Goal: Task Accomplishment & Management: Use online tool/utility

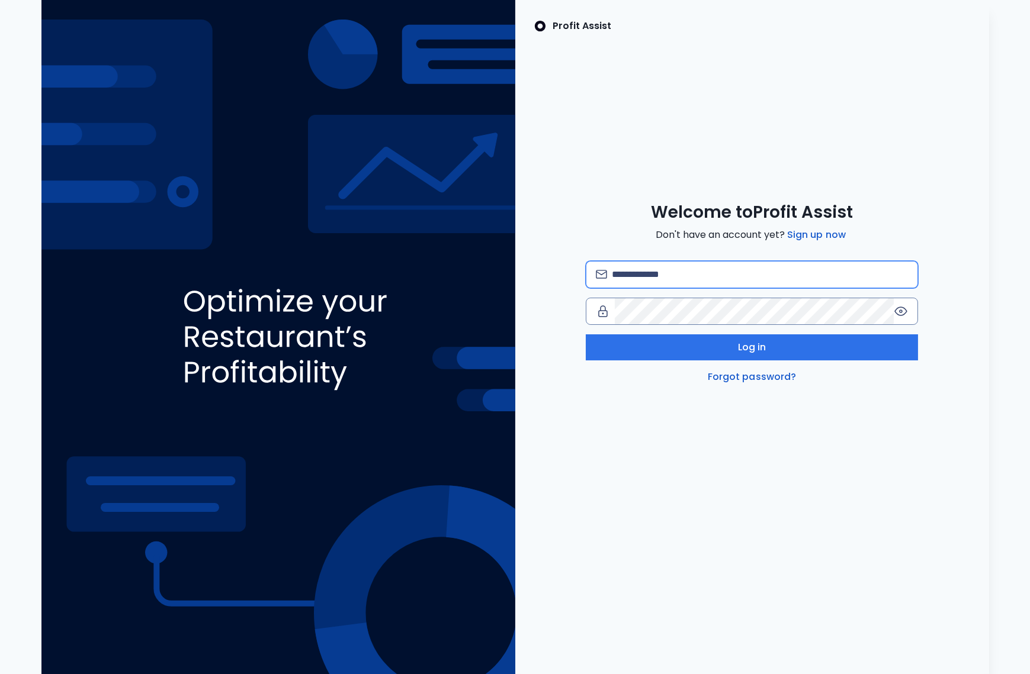
click at [706, 277] on input "email" at bounding box center [759, 275] width 295 height 26
type input "**********"
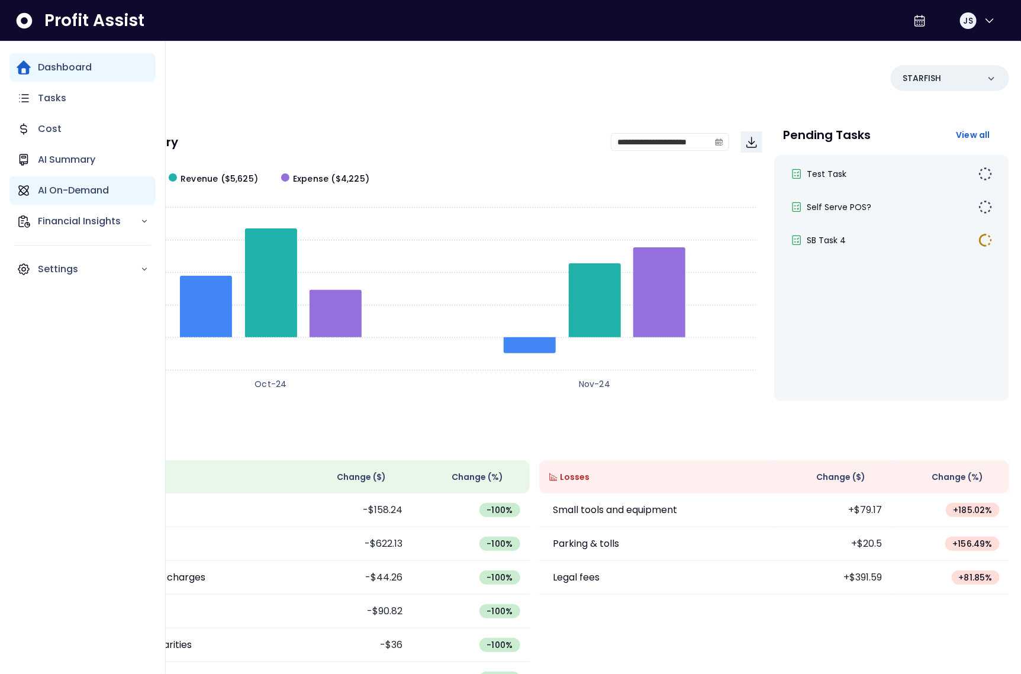
click at [74, 195] on p "AI On-Demand" at bounding box center [73, 191] width 71 height 14
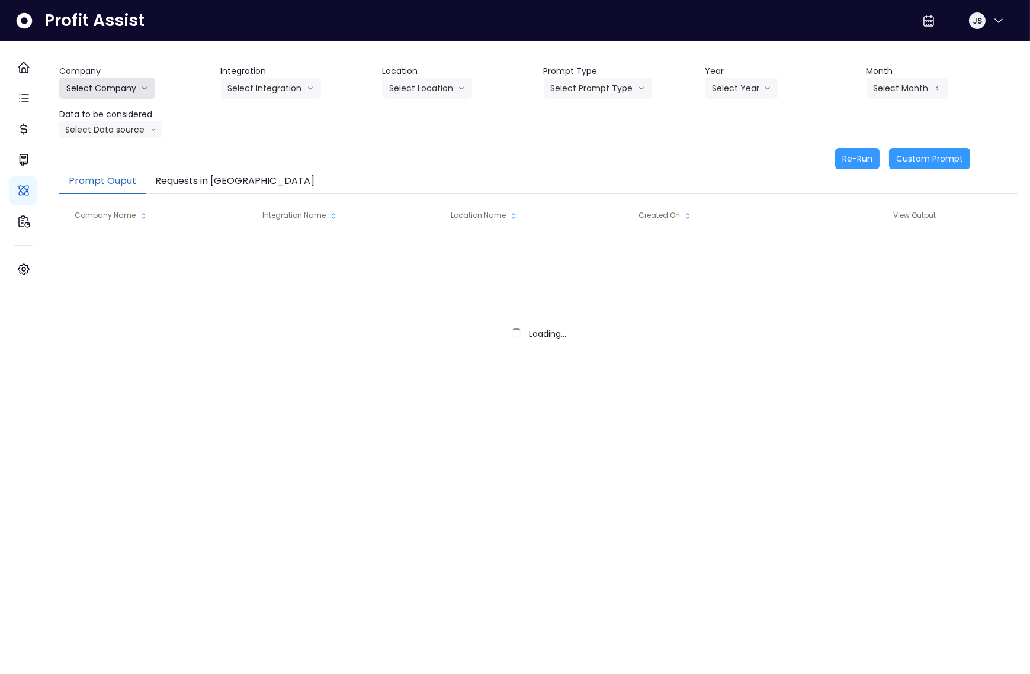
click at [93, 81] on button "Select Company" at bounding box center [107, 88] width 96 height 21
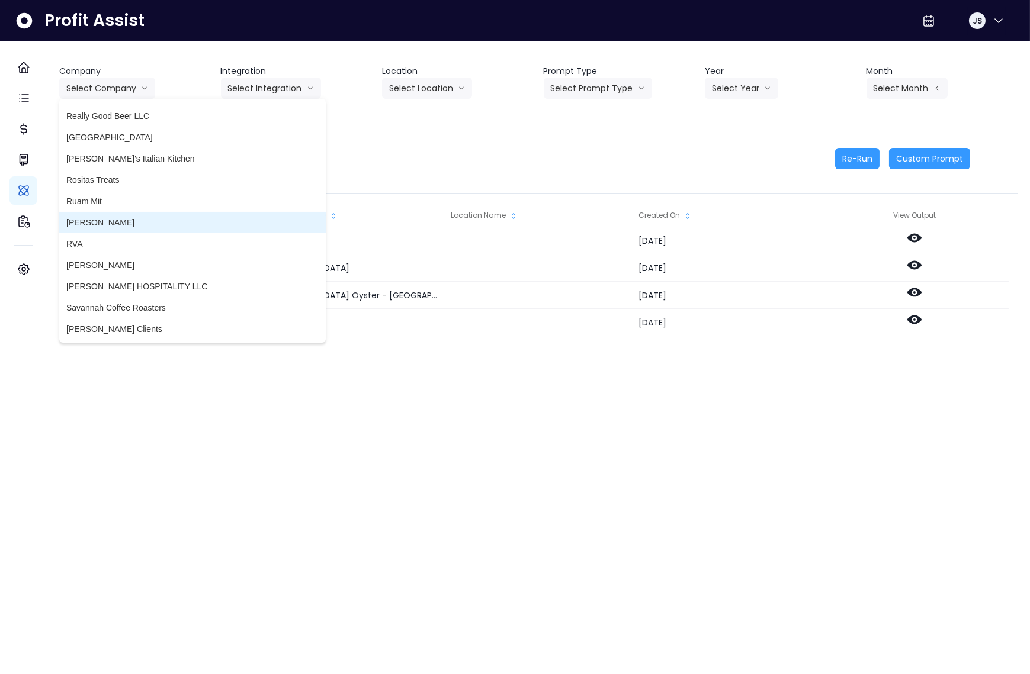
scroll to position [2533, 0]
click at [133, 222] on span "[PERSON_NAME]" at bounding box center [192, 223] width 252 height 12
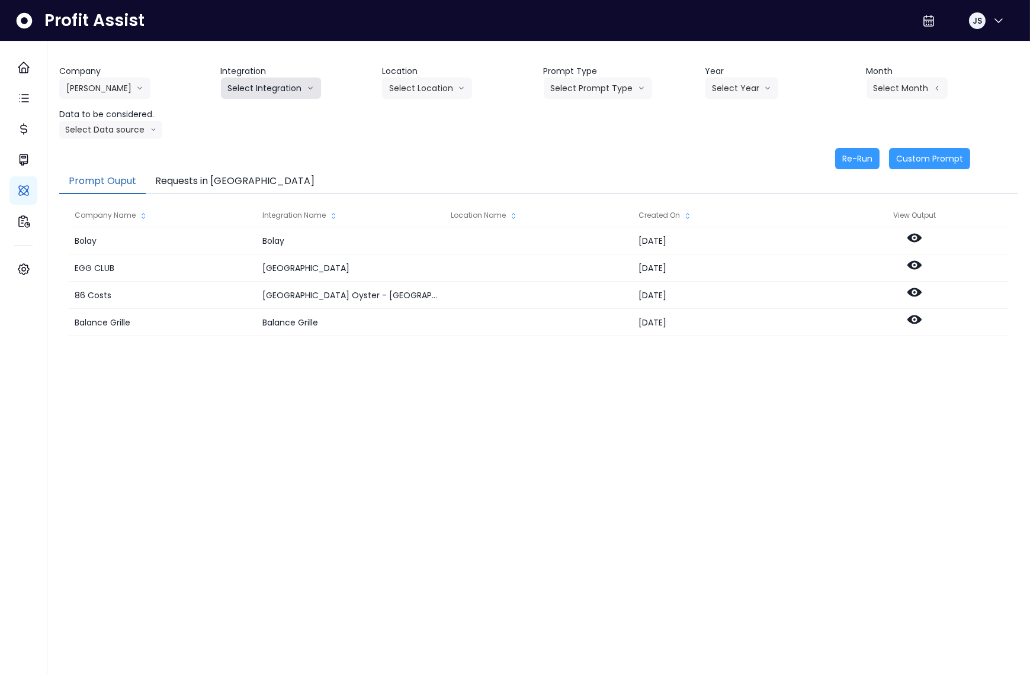
click at [268, 92] on button "Select Integration" at bounding box center [271, 88] width 100 height 21
click at [247, 117] on span "College" at bounding box center [262, 113] width 68 height 12
click at [401, 92] on button "Select Location" at bounding box center [427, 88] width 90 height 21
click at [405, 117] on span "All Locations" at bounding box center [412, 113] width 47 height 12
click at [608, 94] on button "Select Prompt Type" at bounding box center [598, 88] width 108 height 21
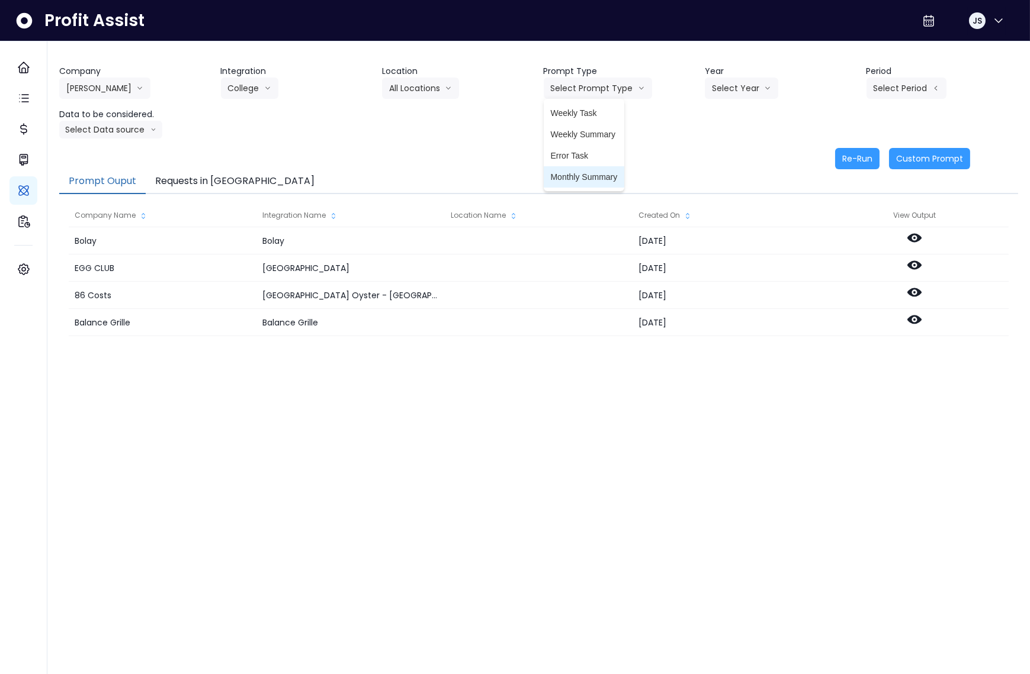
click at [596, 172] on span "Monthly Summary" at bounding box center [584, 177] width 67 height 12
click at [751, 95] on button "Select Year" at bounding box center [741, 88] width 73 height 21
click at [725, 155] on span "2025" at bounding box center [721, 156] width 18 height 12
click at [896, 91] on button "Select Period" at bounding box center [906, 88] width 80 height 21
click at [796, 131] on div "Company Rudy Resto 86 Costs Asti Bagel Cafe Balance Grille Bald Ginger Bar Busi…" at bounding box center [538, 101] width 959 height 73
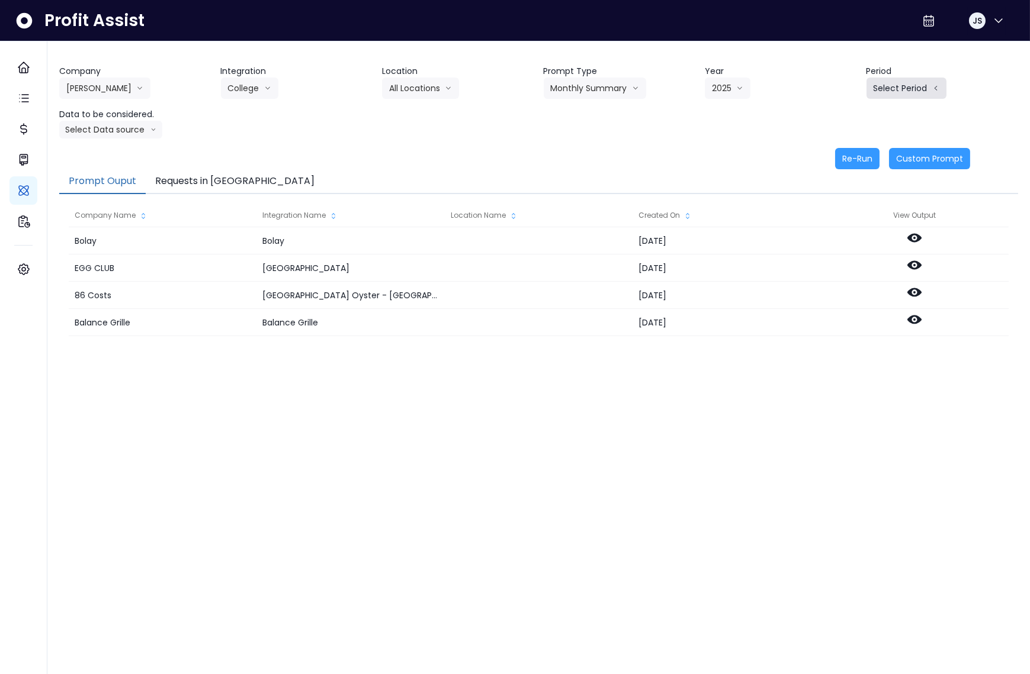
click at [890, 87] on button "Select Period" at bounding box center [906, 88] width 80 height 21
click at [848, 260] on span "P9" at bounding box center [851, 262] width 15 height 12
click at [102, 133] on button "Select Data source" at bounding box center [110, 130] width 103 height 18
click at [106, 171] on span "Location Analysis" at bounding box center [105, 174] width 79 height 12
click at [853, 162] on button "Re-Run" at bounding box center [857, 158] width 44 height 21
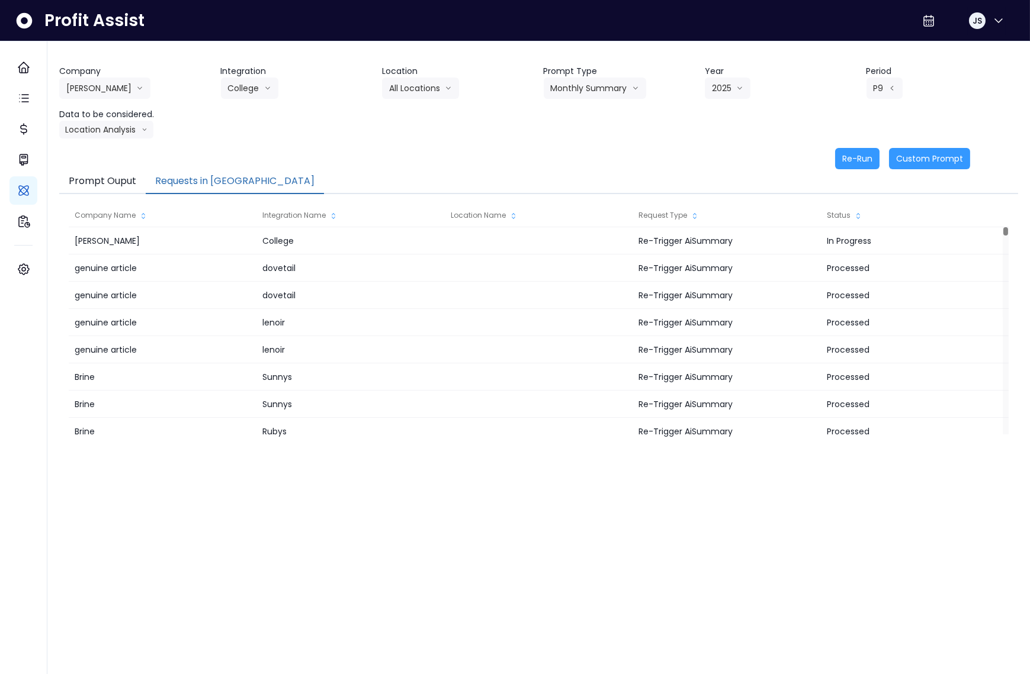
click at [200, 180] on button "Requests in Queue" at bounding box center [235, 181] width 178 height 25
click at [94, 86] on button "[PERSON_NAME]" at bounding box center [104, 88] width 91 height 21
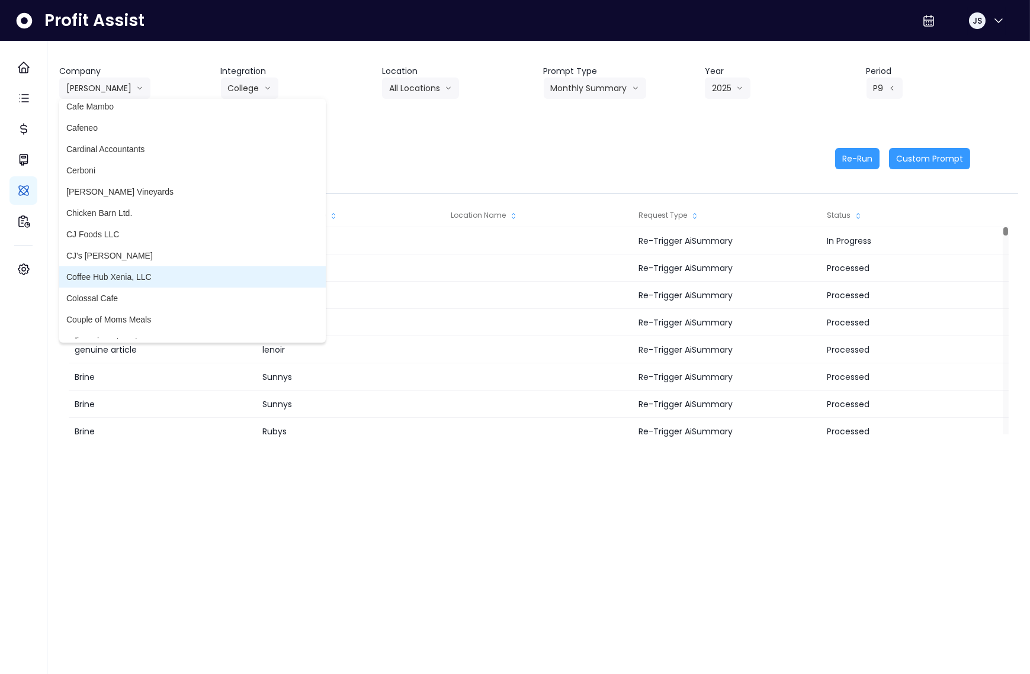
scroll to position [645, 0]
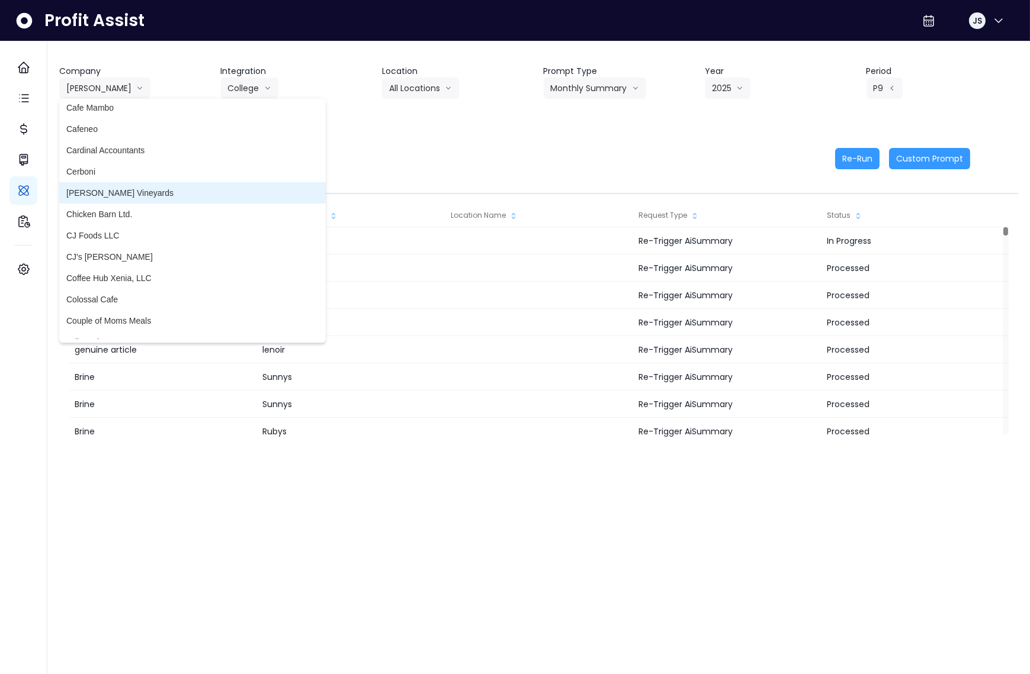
click at [126, 191] on span "[PERSON_NAME] Vineyards" at bounding box center [192, 193] width 252 height 12
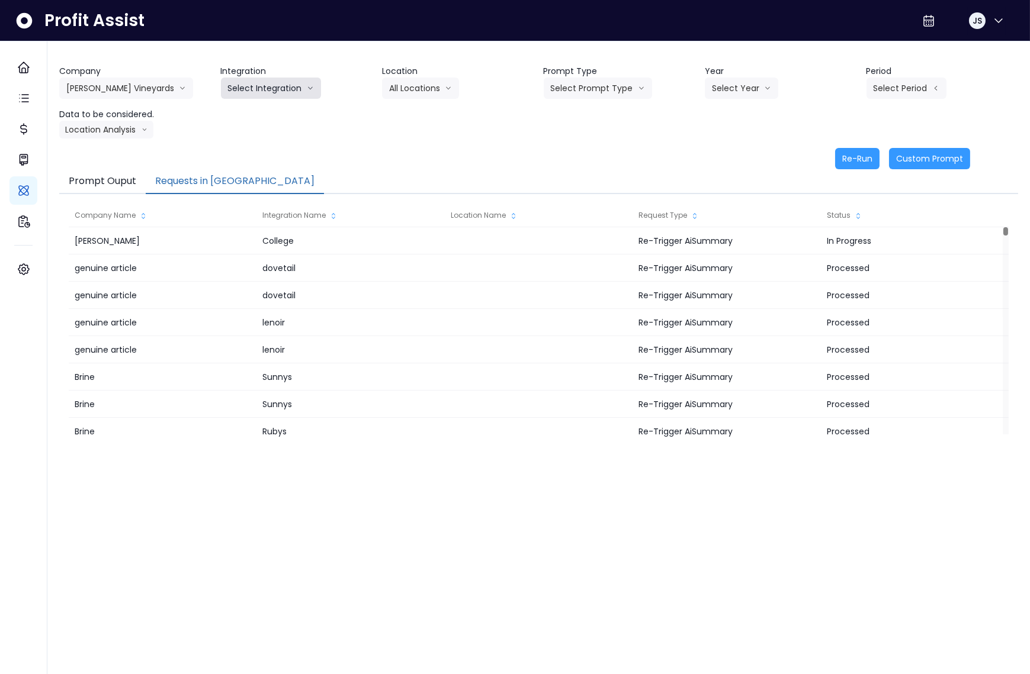
click at [275, 89] on button "Select Integration" at bounding box center [271, 88] width 100 height 21
click at [269, 112] on span "Quickbooks Online" at bounding box center [263, 113] width 70 height 12
click at [403, 84] on button "Select Location" at bounding box center [427, 88] width 90 height 21
click at [406, 114] on span "All Locations" at bounding box center [412, 113] width 47 height 12
click at [573, 92] on button "Select Prompt Type" at bounding box center [598, 88] width 108 height 21
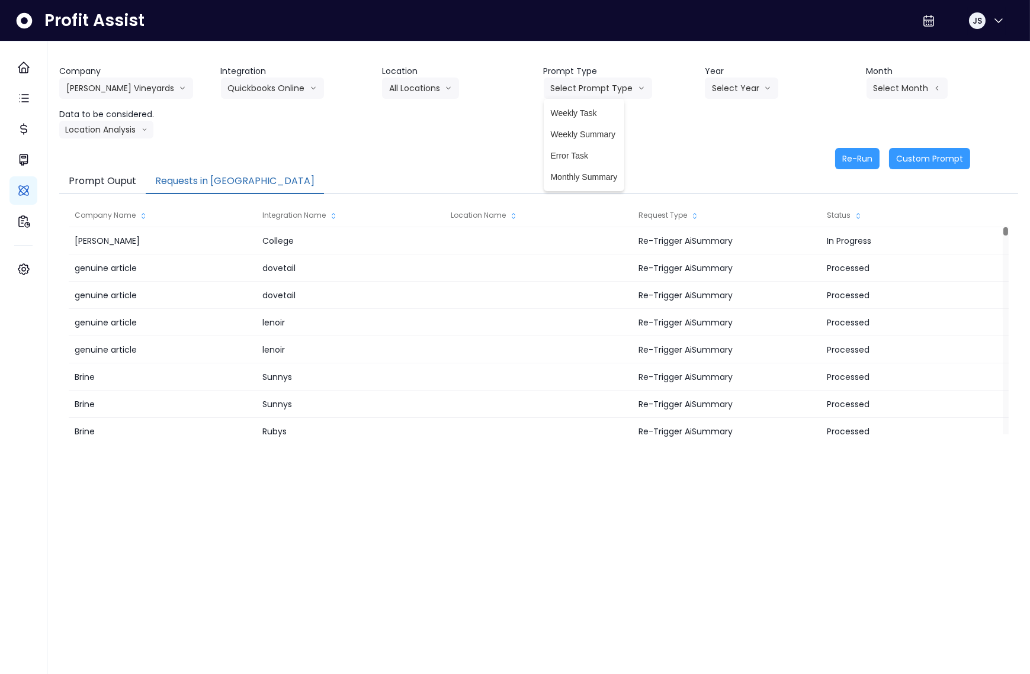
drag, startPoint x: 298, startPoint y: 125, endPoint x: 245, endPoint y: 116, distance: 54.0
click at [297, 124] on div "Company Chandler Hill Vineyards 86 Costs Asti Bagel Cafe Balance Grille Bald Gi…" at bounding box center [538, 101] width 959 height 73
click at [152, 94] on button "[PERSON_NAME] Vineyards" at bounding box center [126, 88] width 134 height 21
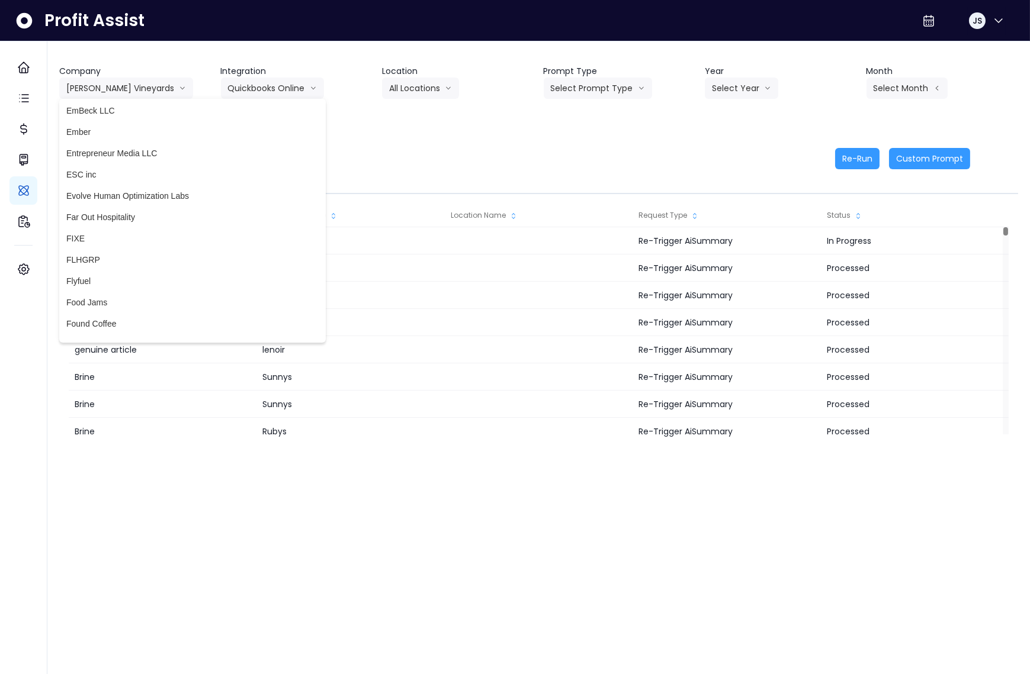
scroll to position [1178, 0]
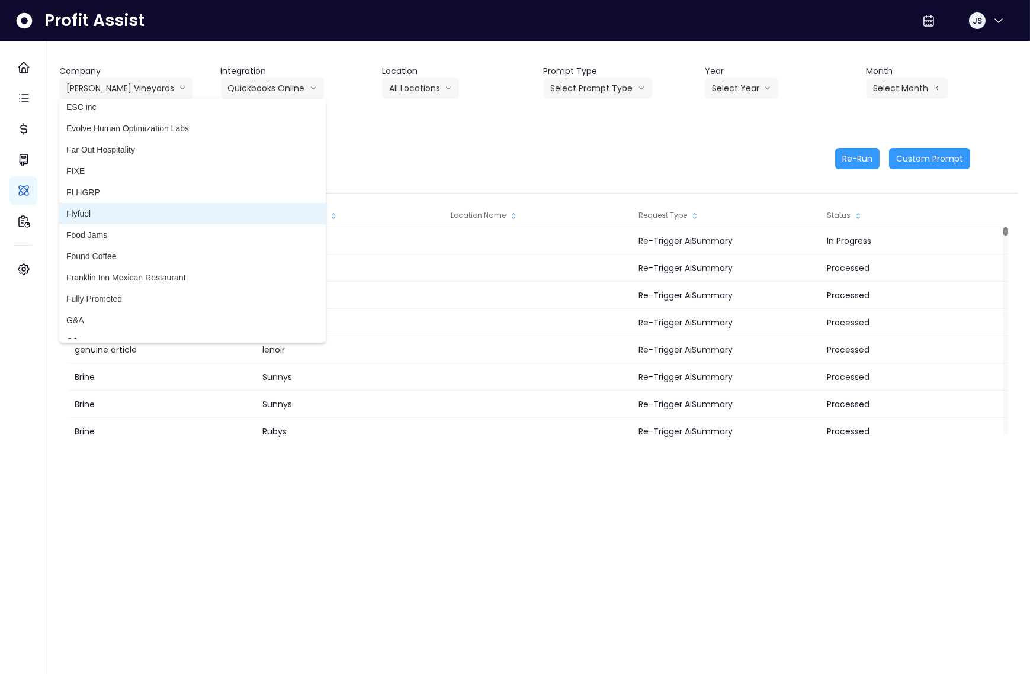
click at [97, 213] on span "Flyfuel" at bounding box center [192, 214] width 252 height 12
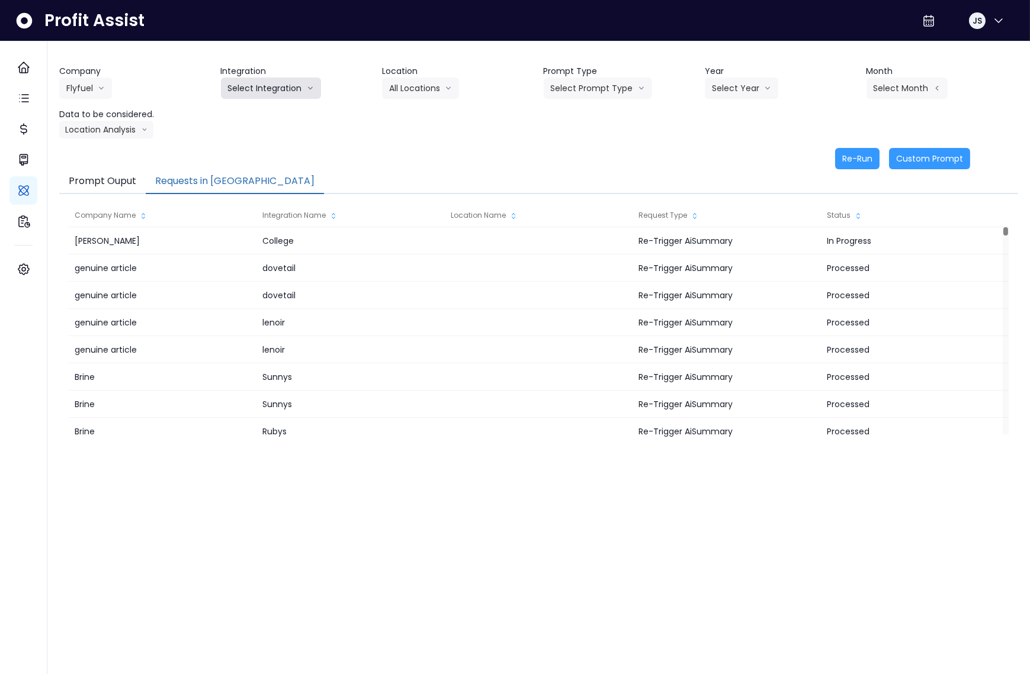
click at [254, 89] on button "Select Integration" at bounding box center [271, 88] width 100 height 21
click at [118, 92] on div "Company Flyfuel 86 Costs Asti Bagel Cafe Balance Grille Bald Ginger Bar Busines…" at bounding box center [135, 82] width 152 height 34
click at [92, 91] on button "Flyfuel" at bounding box center [85, 88] width 53 height 21
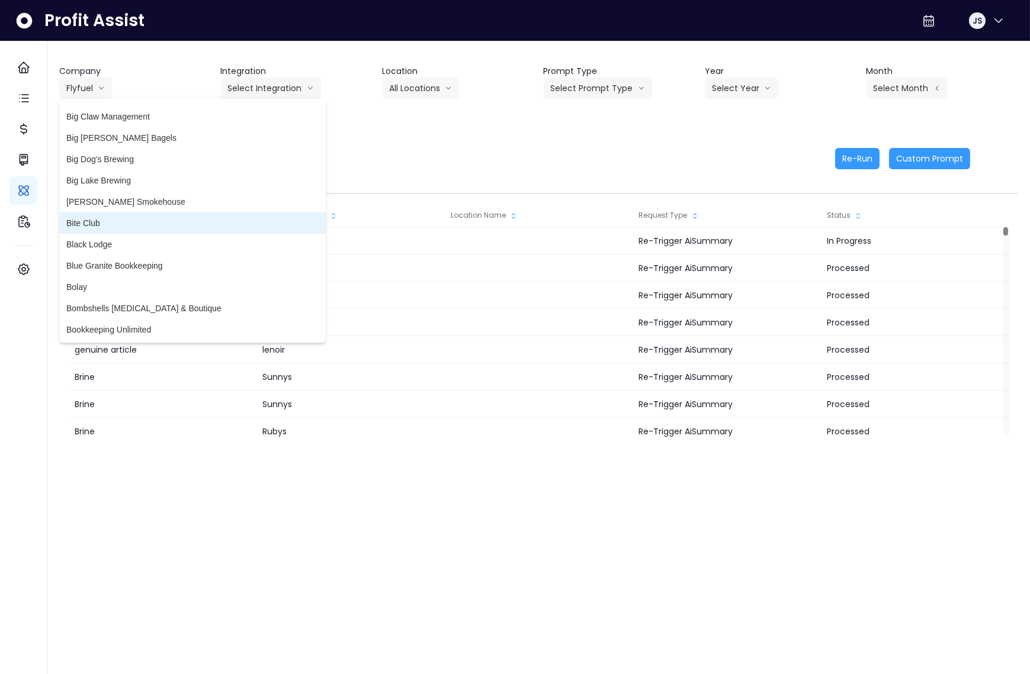
scroll to position [0, 0]
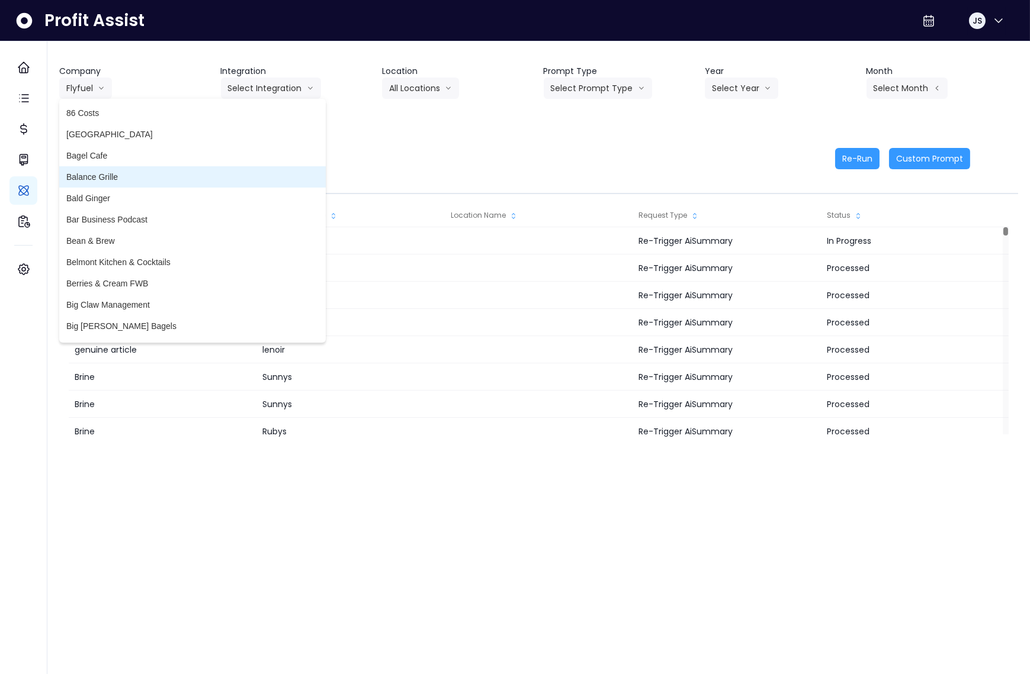
click at [106, 177] on span "Balance Grille" at bounding box center [192, 177] width 252 height 12
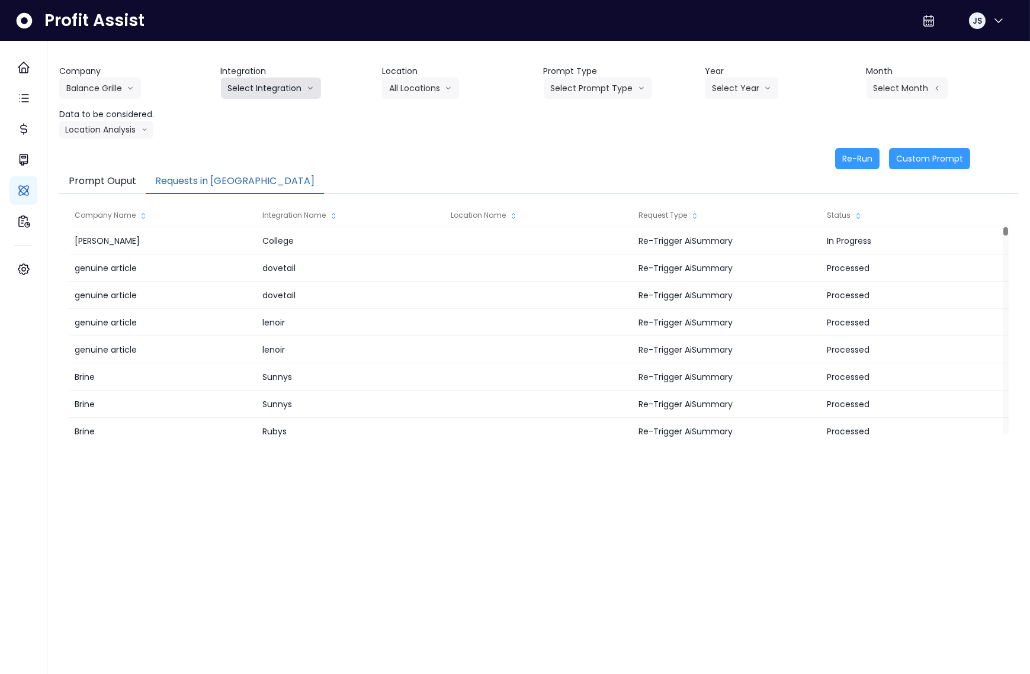
click at [290, 81] on button "Select Integration" at bounding box center [271, 88] width 100 height 21
click at [265, 113] on span "Balance Grille" at bounding box center [254, 113] width 52 height 12
click at [125, 94] on div "Company Balance Grille 86 Costs Asti Bagel Cafe Balance Grille Bald Ginger Bar …" at bounding box center [135, 82] width 152 height 34
click at [114, 91] on button "Balance Grille" at bounding box center [100, 88] width 82 height 21
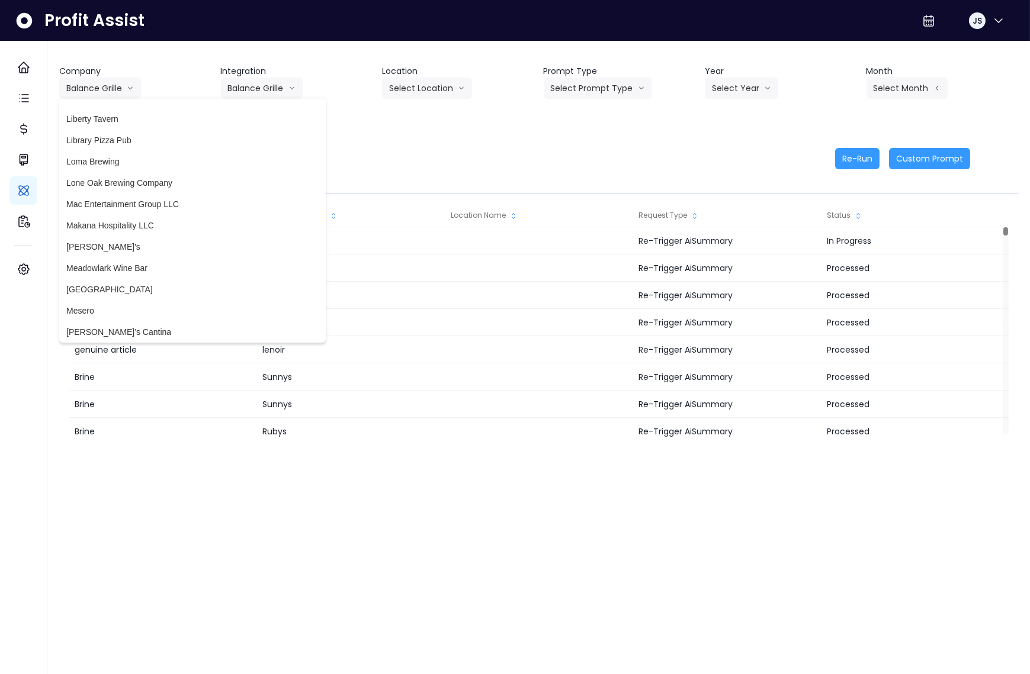
scroll to position [2132, 0]
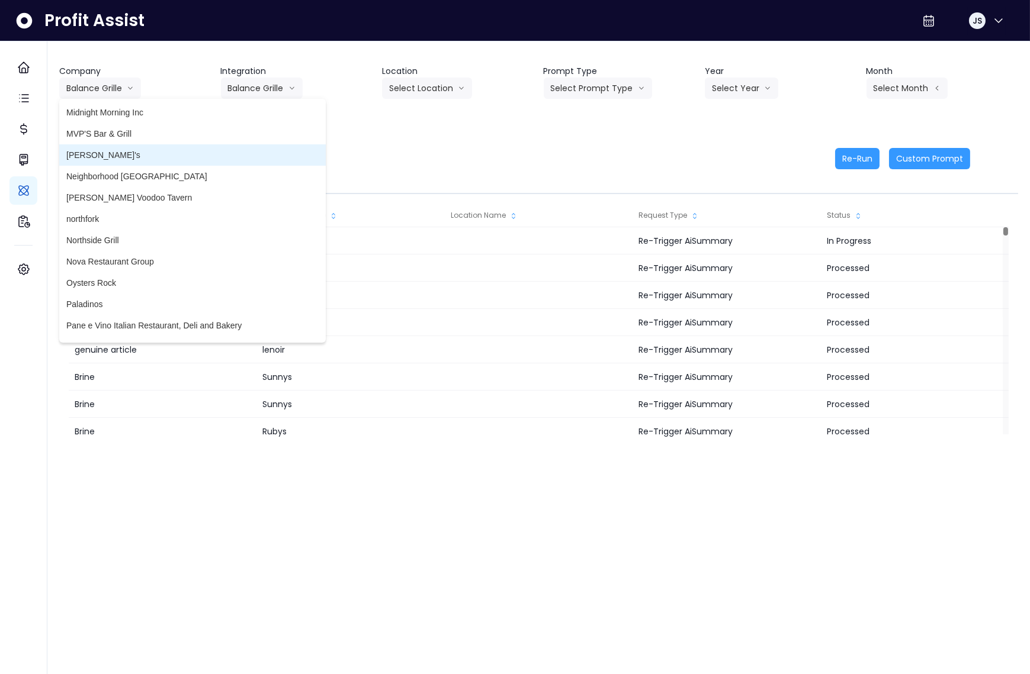
click at [104, 157] on span "[PERSON_NAME]'s" at bounding box center [192, 155] width 252 height 12
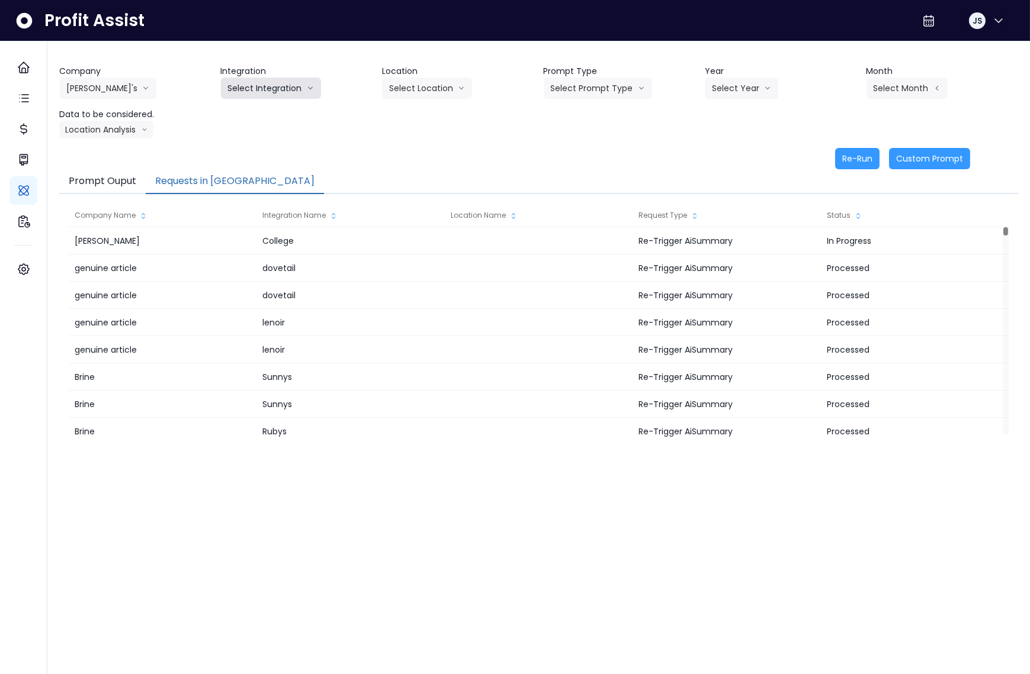
click at [271, 86] on button "Select Integration" at bounding box center [271, 88] width 100 height 21
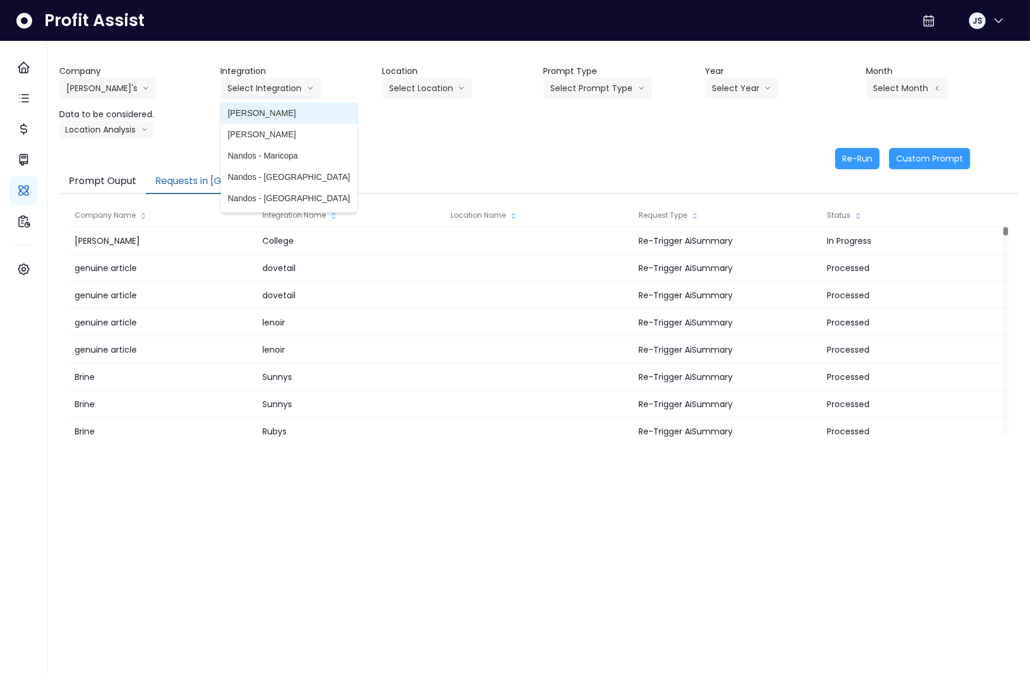
click at [266, 108] on span "[PERSON_NAME]" at bounding box center [289, 113] width 122 height 12
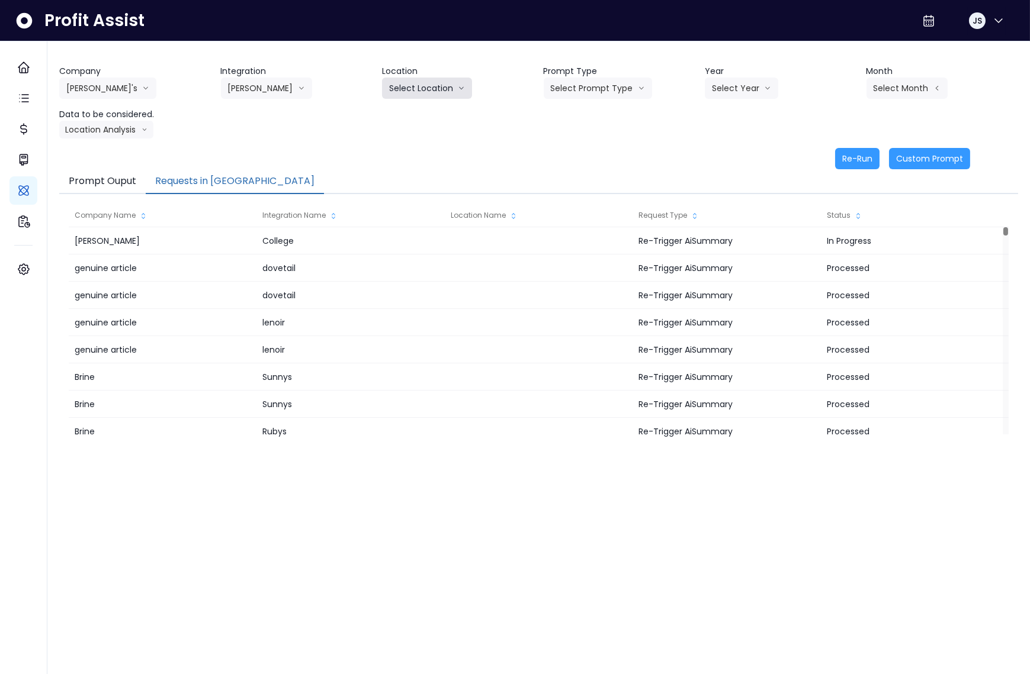
click at [426, 91] on button "Select Location" at bounding box center [427, 88] width 90 height 21
click at [419, 106] on li "All Locations" at bounding box center [412, 112] width 61 height 21
click at [581, 92] on button "Select Prompt Type" at bounding box center [598, 88] width 108 height 21
click at [602, 175] on span "Monthly Summary" at bounding box center [584, 177] width 67 height 12
click at [740, 92] on button "Select Year" at bounding box center [741, 88] width 73 height 21
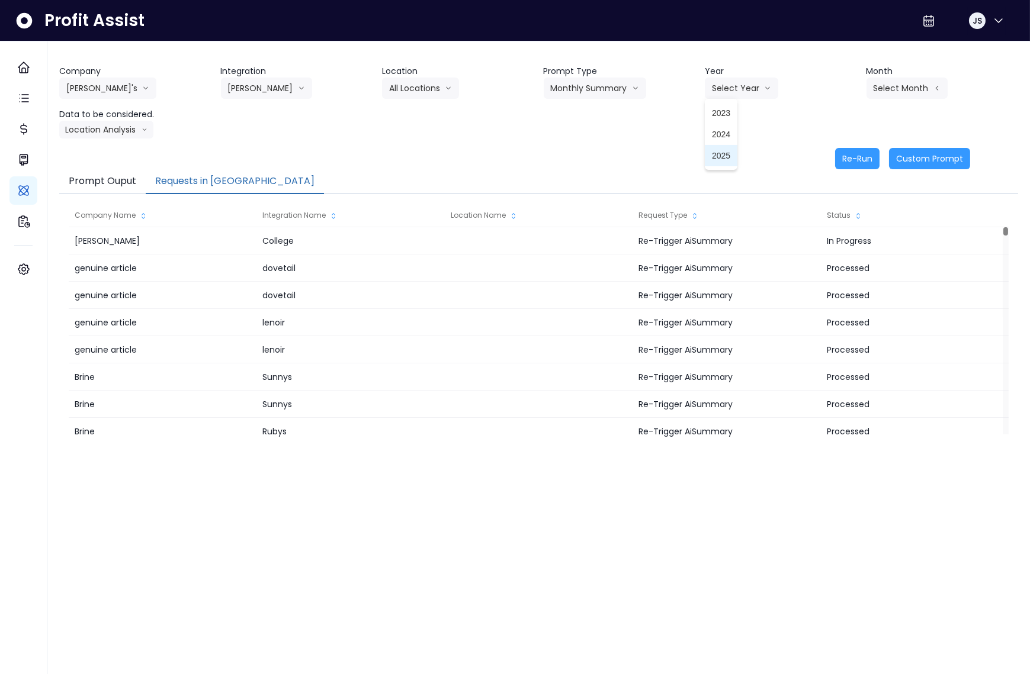
click at [729, 159] on span "2025" at bounding box center [721, 156] width 18 height 12
click at [928, 83] on button "Select Month" at bounding box center [906, 88] width 81 height 21
click at [838, 265] on span "Sept" at bounding box center [847, 262] width 23 height 12
click at [108, 127] on button "Location Analysis" at bounding box center [106, 130] width 94 height 18
click at [170, 127] on div "Data to be considered. Location Analysis Comparison overtime Location Analysis" at bounding box center [135, 123] width 152 height 30
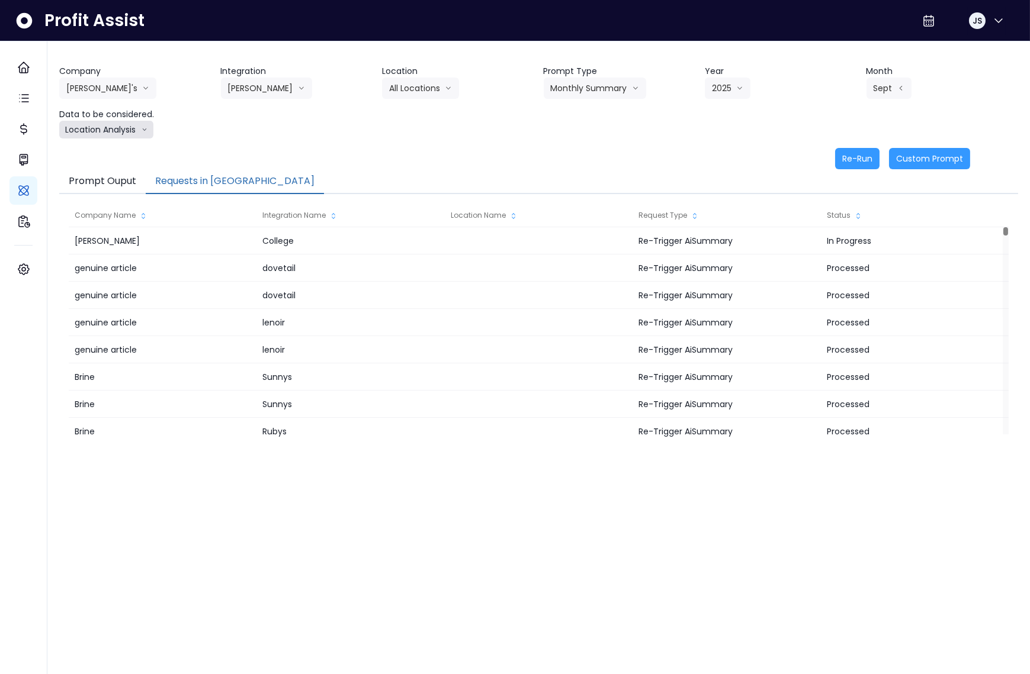
click at [125, 134] on button "Location Analysis" at bounding box center [106, 130] width 94 height 18
click at [115, 173] on span "Location Analysis" at bounding box center [105, 174] width 79 height 12
click at [858, 165] on button "Re-Run" at bounding box center [857, 158] width 44 height 21
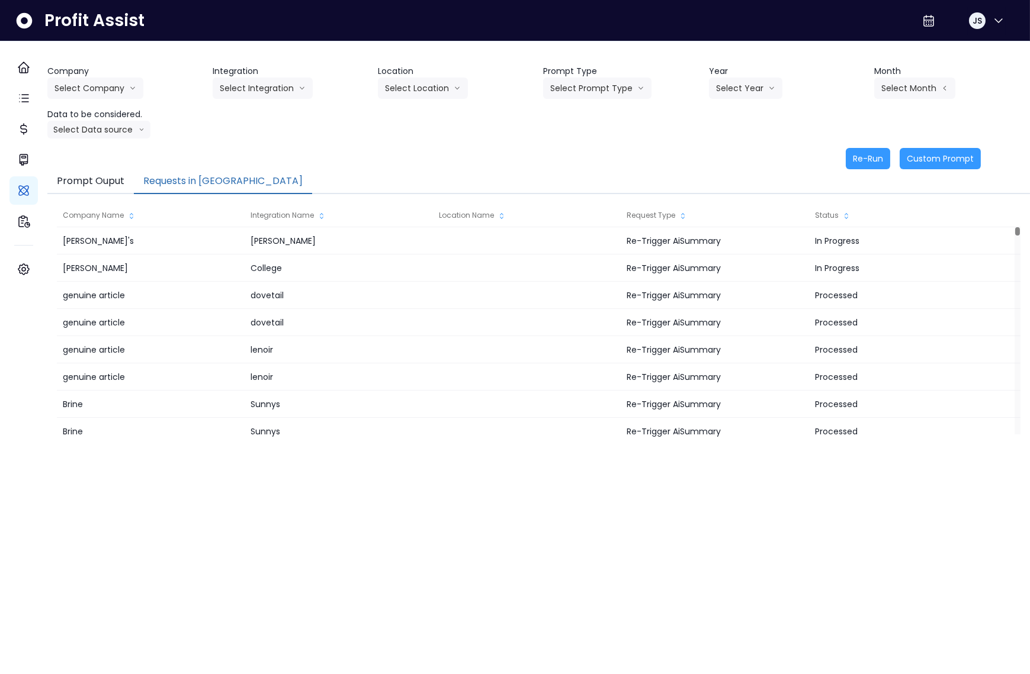
click at [198, 178] on button "Requests in Queue" at bounding box center [223, 181] width 178 height 25
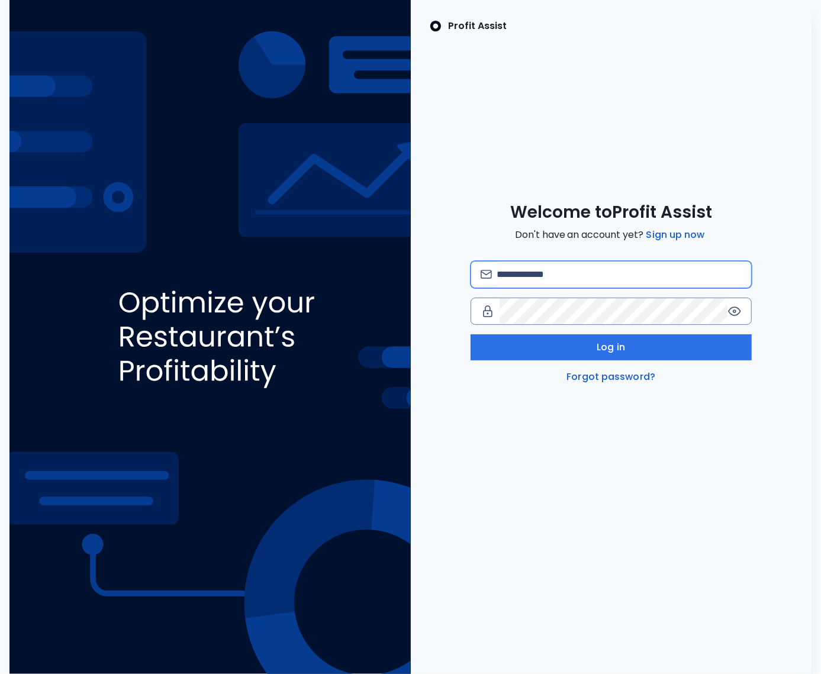
click at [543, 279] on input "email" at bounding box center [619, 275] width 245 height 26
type input "**********"
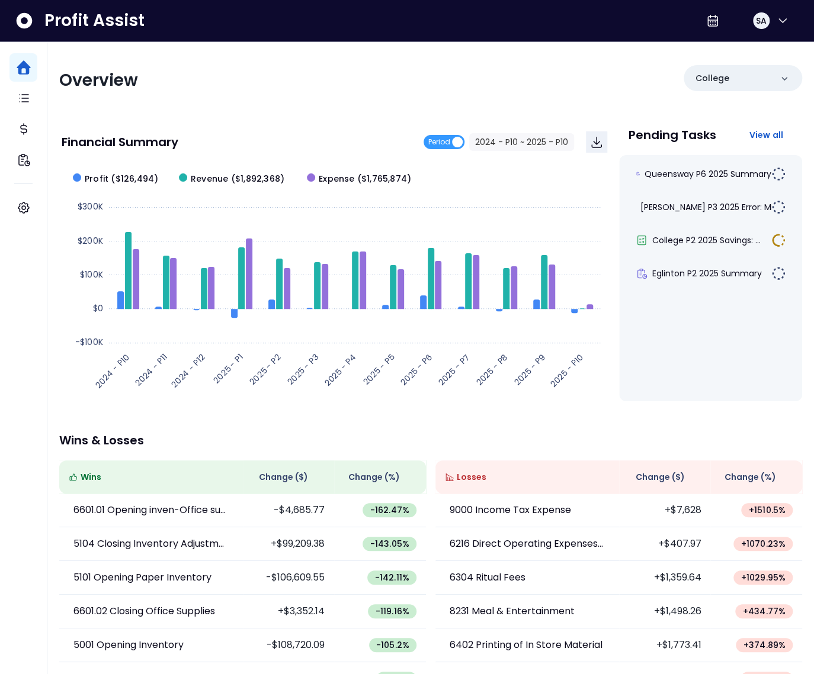
click at [288, 73] on div "Overview" at bounding box center [241, 80] width 364 height 21
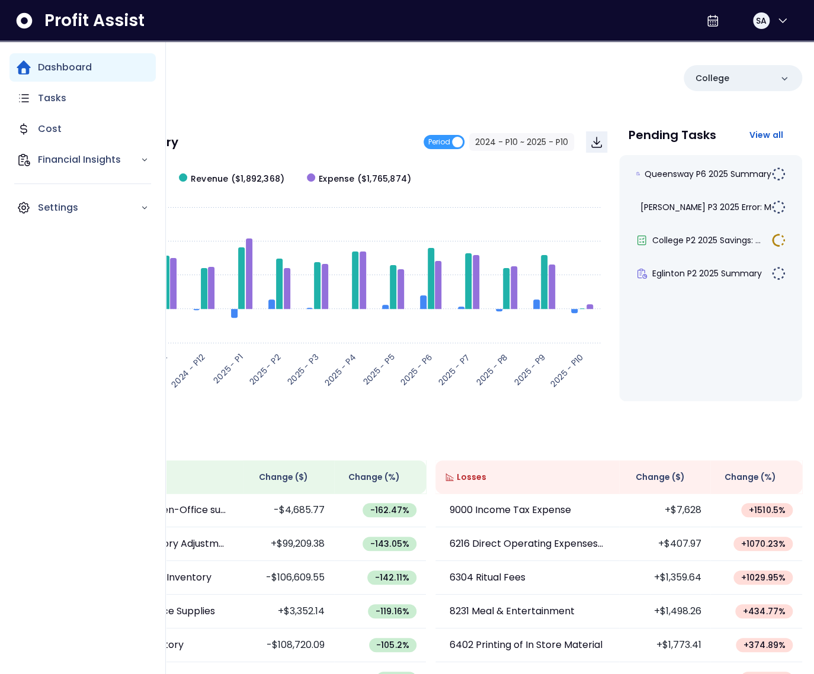
click at [47, 569] on div "Dashboard Tasks Cost Financial Insights Settings" at bounding box center [82, 357] width 146 height 609
click at [26, 205] on icon "Main navigation" at bounding box center [24, 208] width 14 height 14
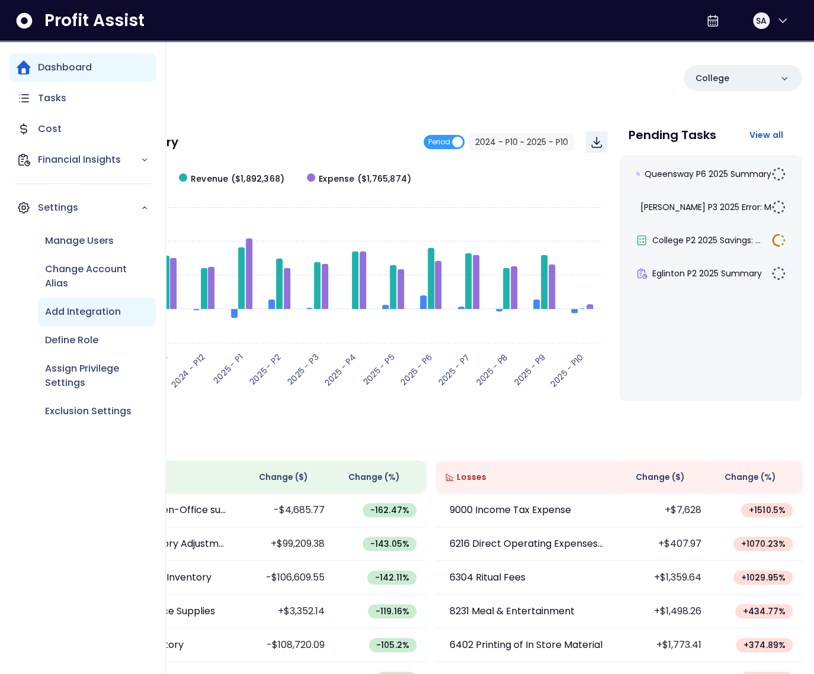
click at [63, 314] on p "Add Integration" at bounding box center [83, 312] width 76 height 14
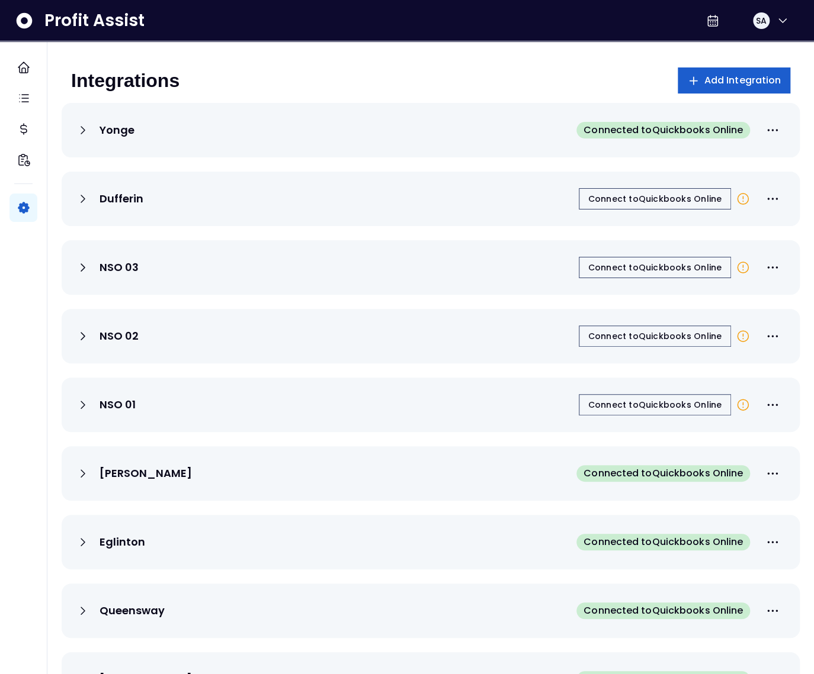
click at [716, 76] on span "Add Integration" at bounding box center [742, 80] width 77 height 14
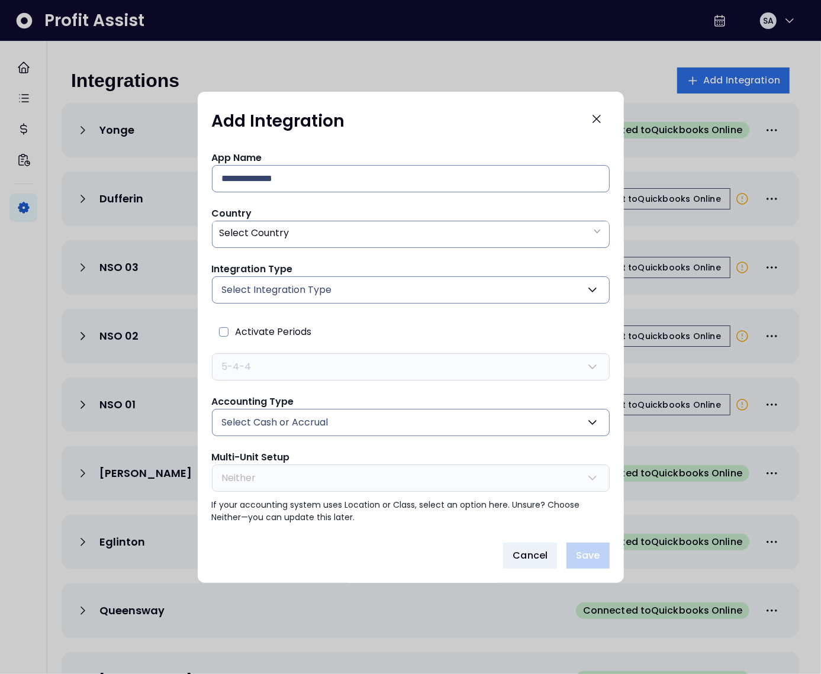
click at [270, 285] on span "Select Integration Type" at bounding box center [277, 290] width 110 height 14
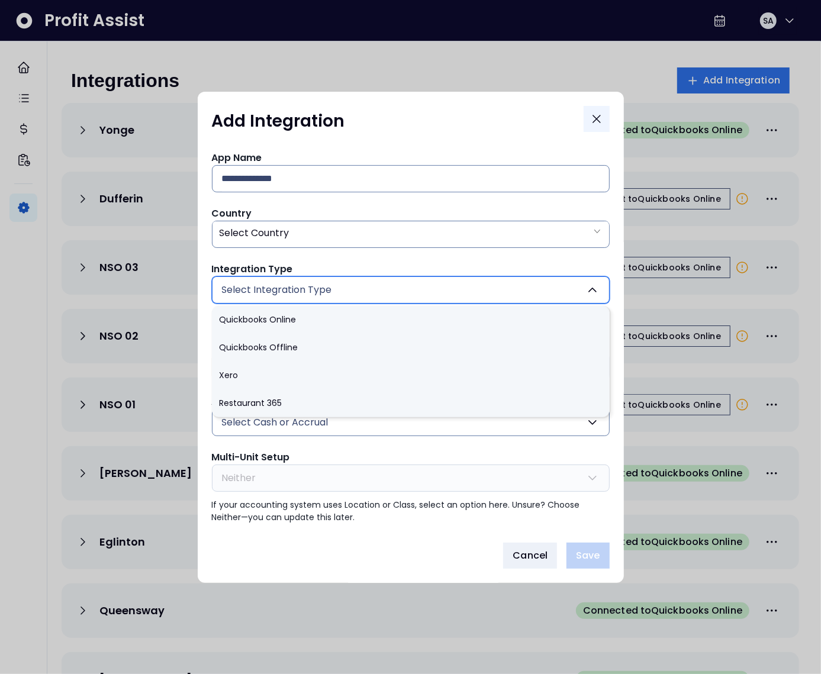
click at [595, 120] on icon "Close" at bounding box center [596, 118] width 7 height 7
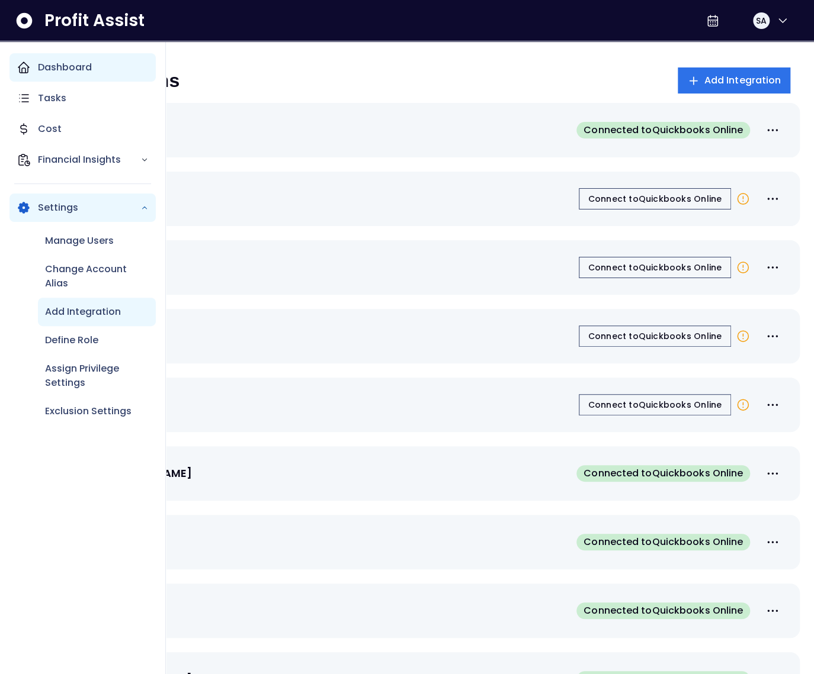
click at [21, 70] on icon "Main navigation" at bounding box center [24, 67] width 14 height 14
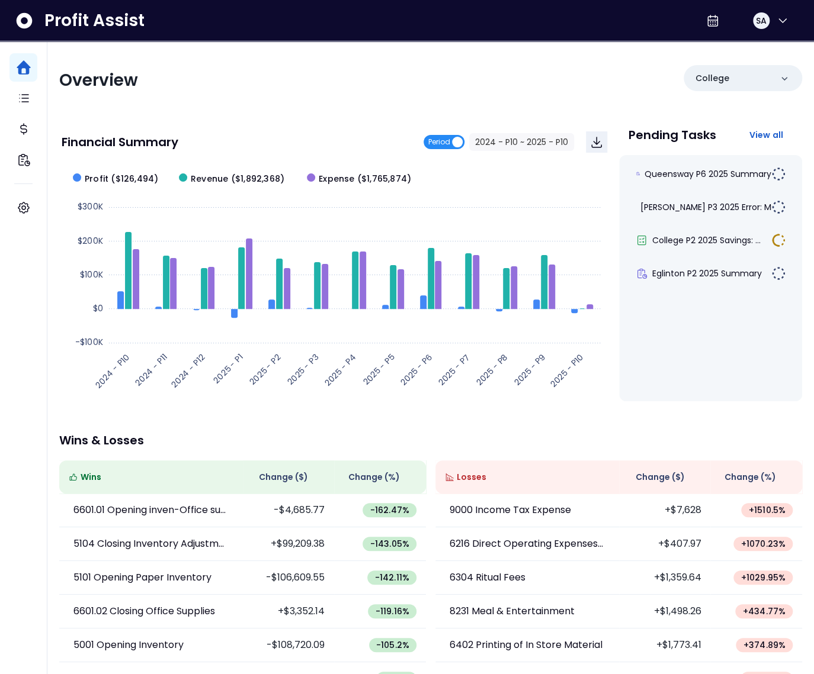
click at [435, 140] on span "Period" at bounding box center [439, 142] width 22 height 14
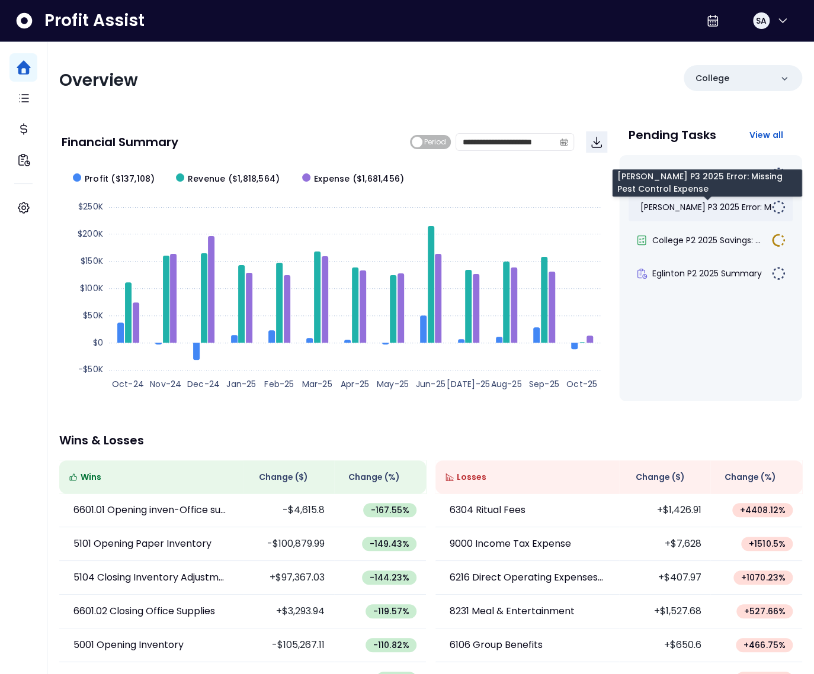
click at [691, 211] on span "Duncan P3 2025 Error: Mis..." at bounding box center [711, 207] width 142 height 12
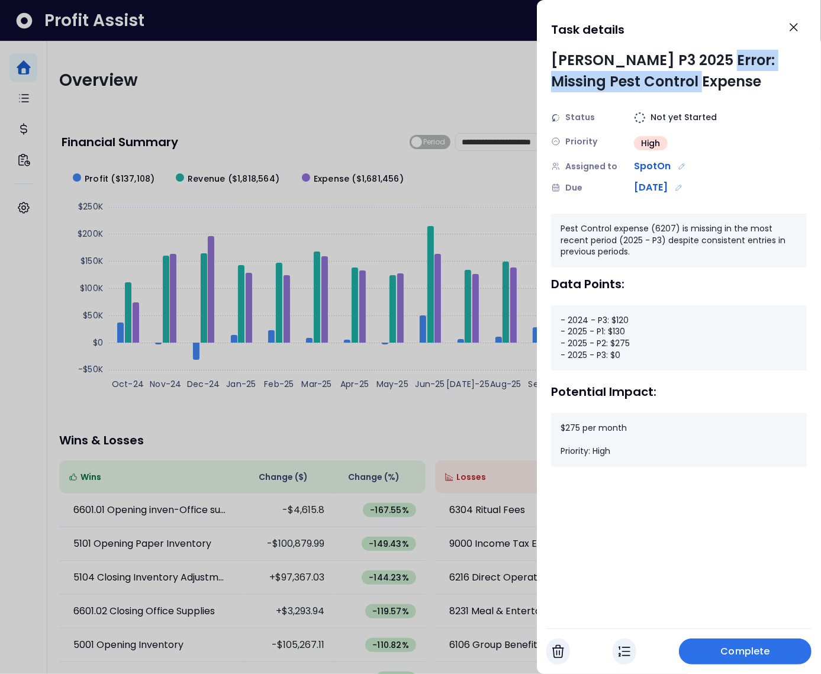
drag, startPoint x: 694, startPoint y: 86, endPoint x: 712, endPoint y: 57, distance: 34.5
click at [712, 57] on div "Duncan P3 2025 Error: Missing Pest Control Expense" at bounding box center [679, 71] width 256 height 43
click at [467, 123] on div at bounding box center [410, 337] width 821 height 674
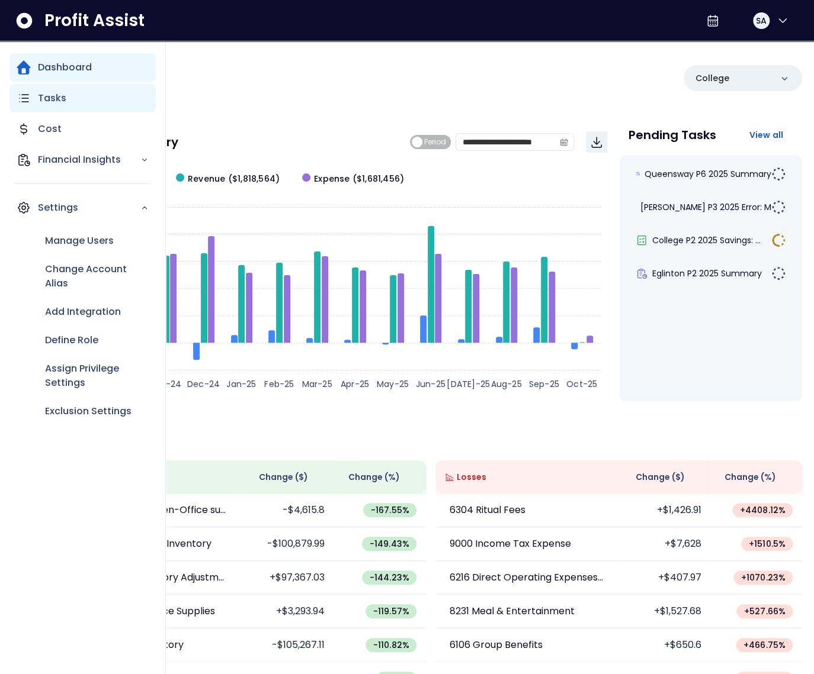
click at [24, 102] on icon "Main navigation" at bounding box center [24, 98] width 14 height 14
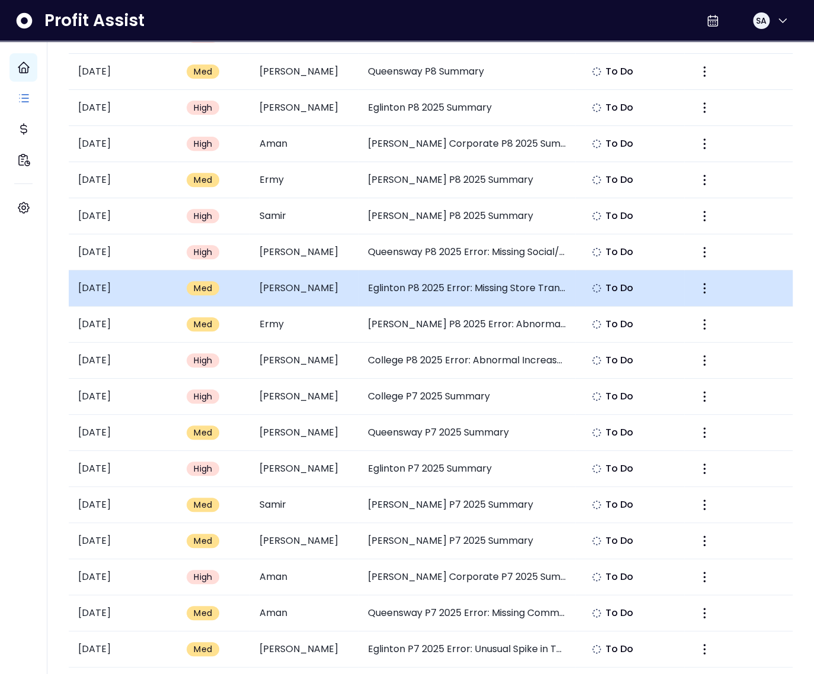
scroll to position [92, 0]
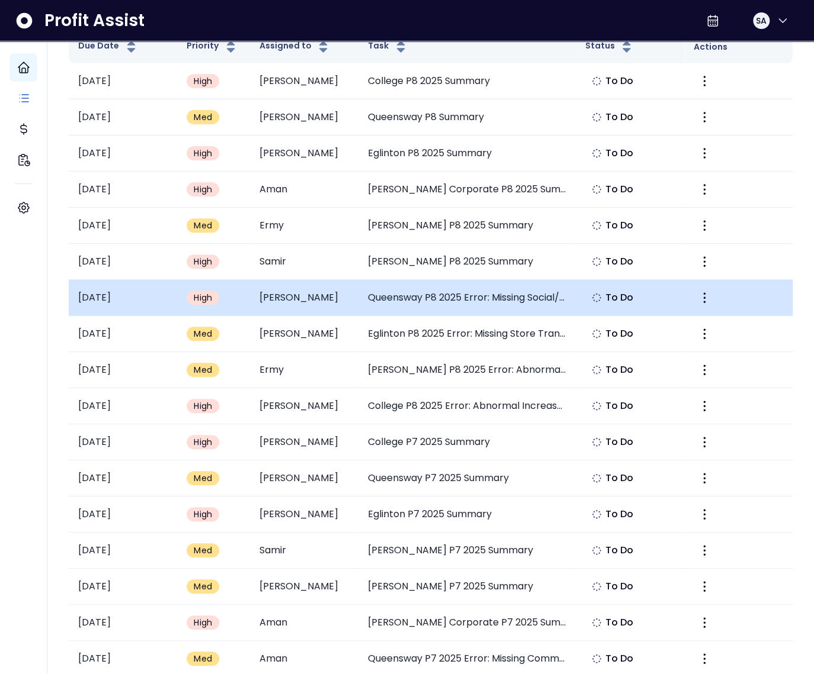
click at [449, 301] on td "Queensway P8 2025 Error: Missing Social/Electronic Media Expense" at bounding box center [466, 298] width 217 height 36
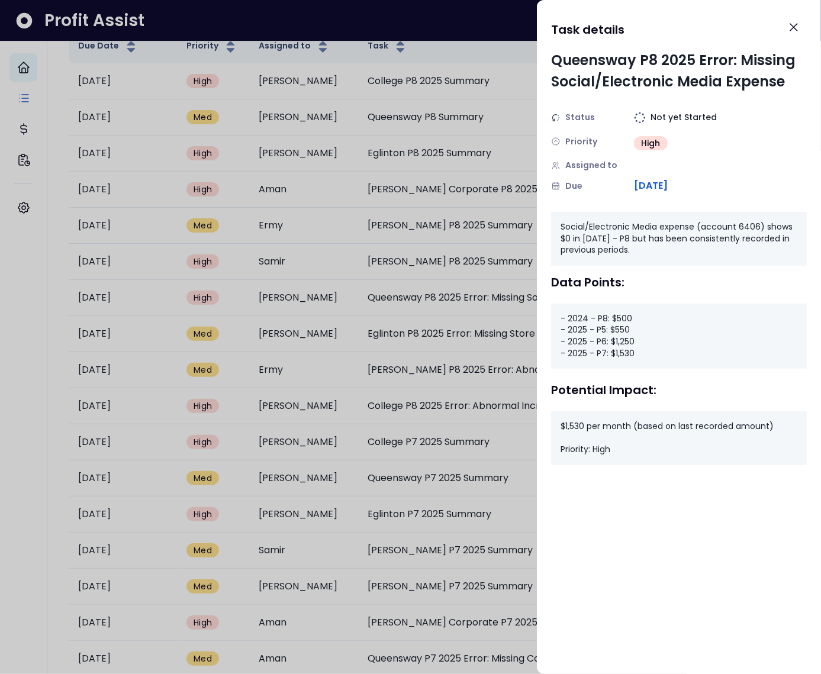
click at [506, 318] on div at bounding box center [410, 337] width 821 height 674
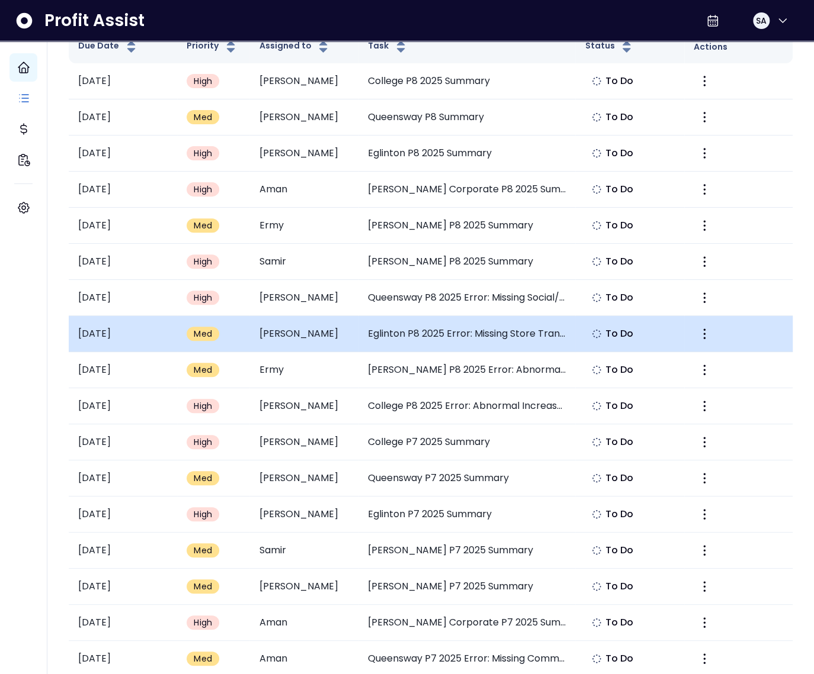
click at [492, 333] on td "Eglinton P8 2025 Error: Missing Store Transfers Food" at bounding box center [466, 334] width 217 height 36
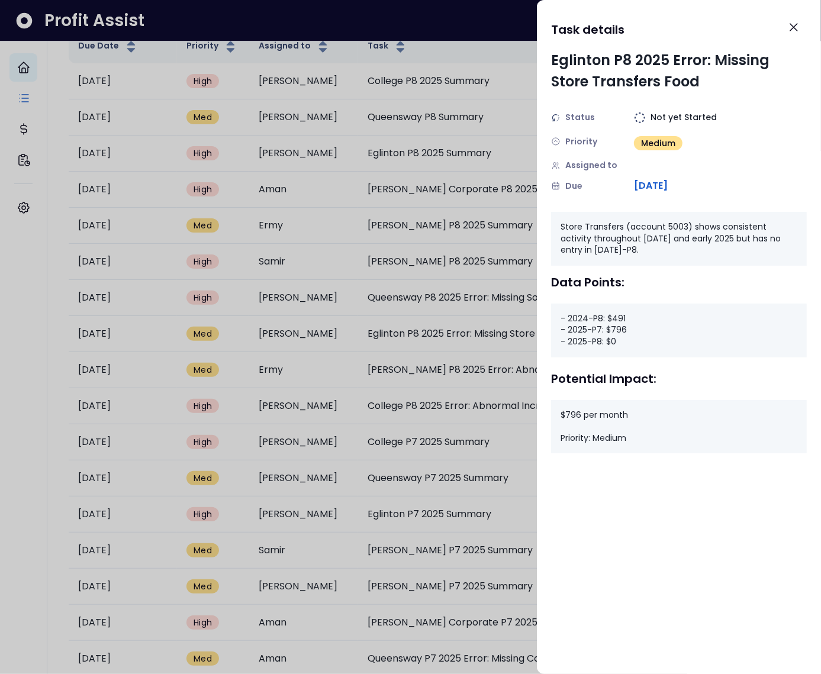
click at [208, 137] on div at bounding box center [410, 337] width 821 height 674
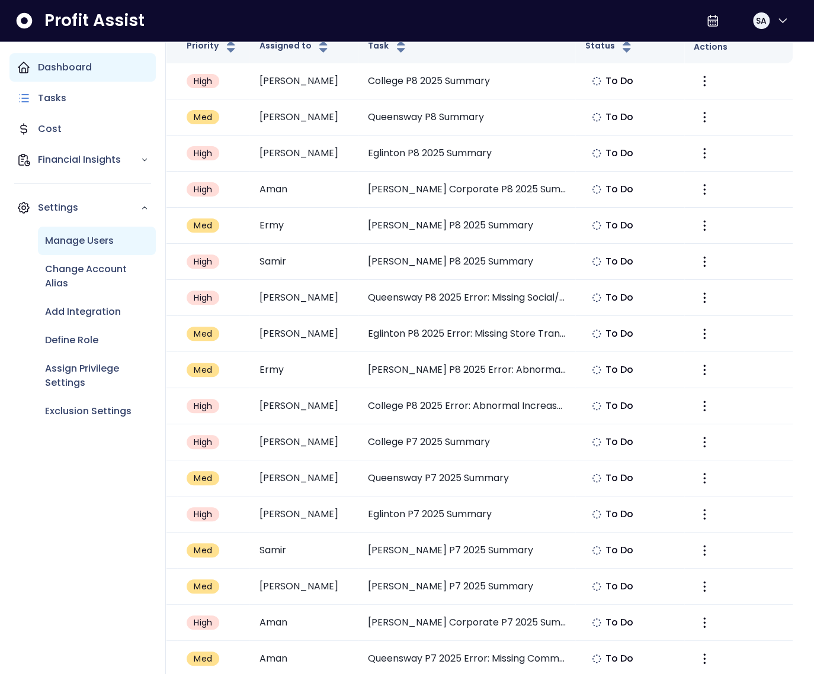
click at [72, 237] on p "Manage Users" at bounding box center [79, 241] width 69 height 14
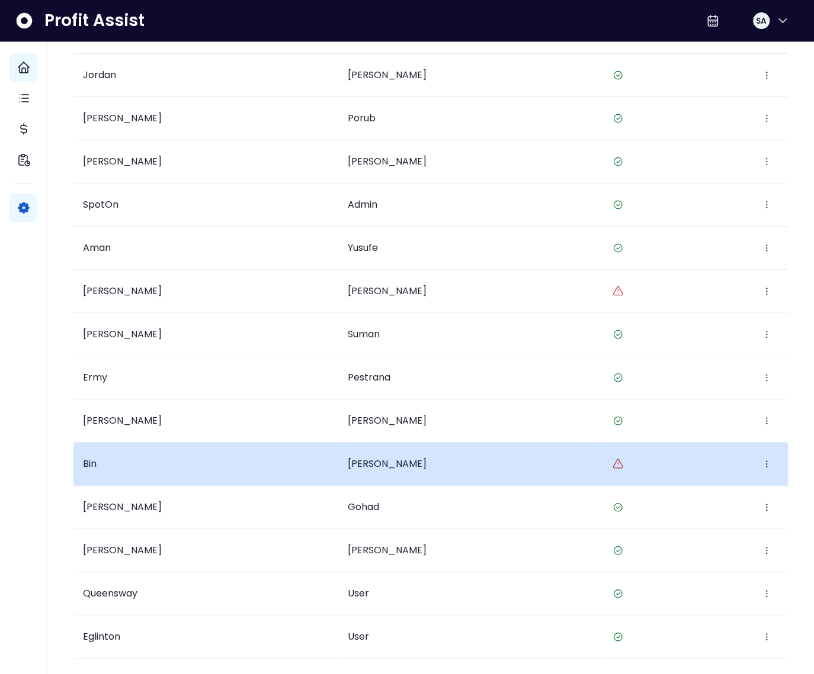
scroll to position [247, 0]
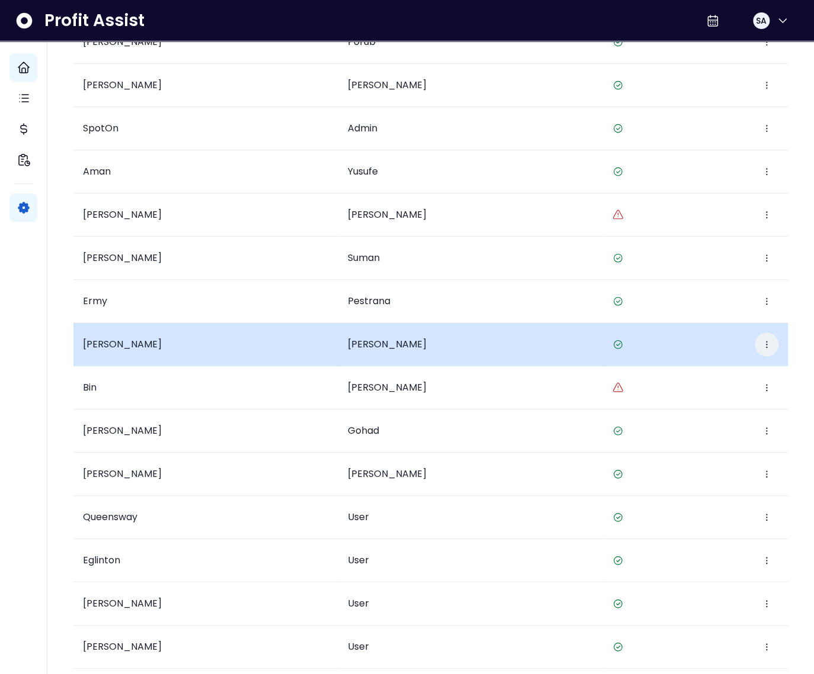
click at [770, 348] on icon "button" at bounding box center [765, 344] width 9 height 9
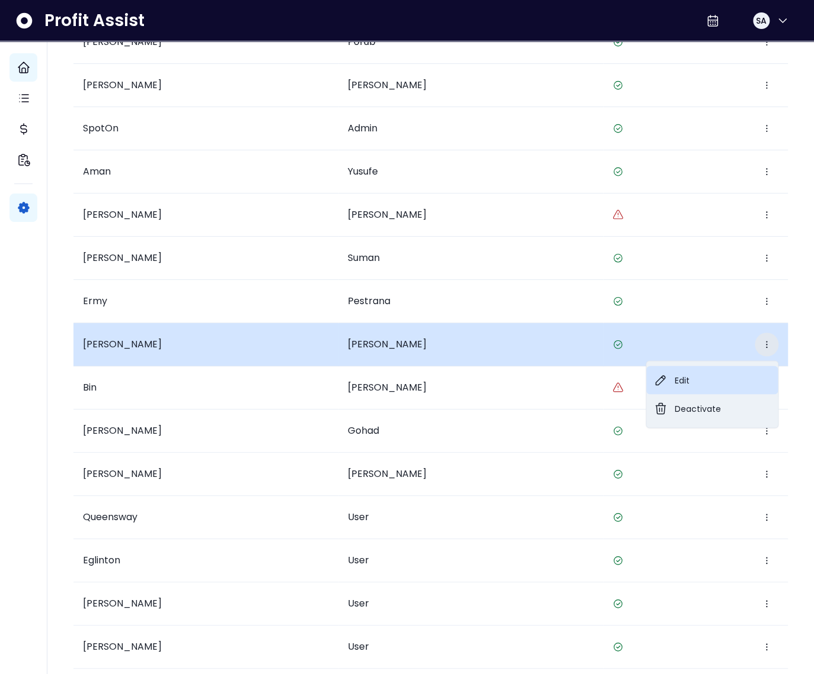
click at [750, 383] on button "Edit" at bounding box center [711, 380] width 131 height 28
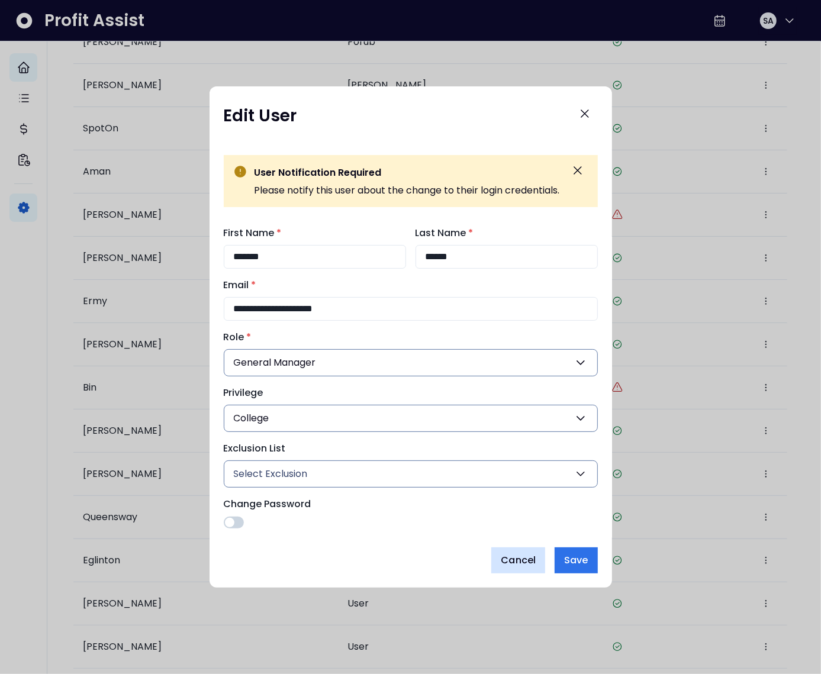
click at [510, 562] on span "Cancel" at bounding box center [518, 561] width 35 height 14
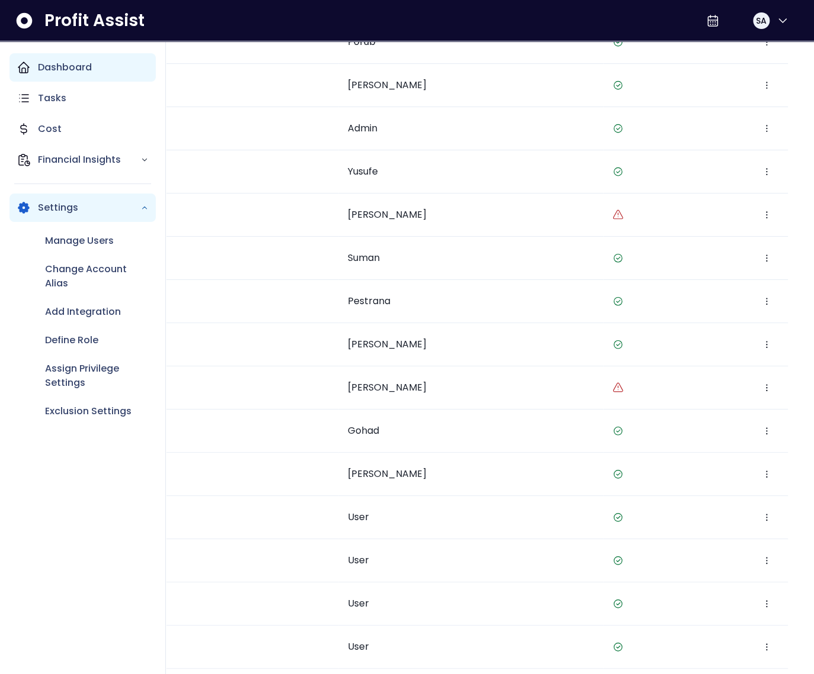
click at [48, 60] on p "Dashboard" at bounding box center [65, 67] width 54 height 14
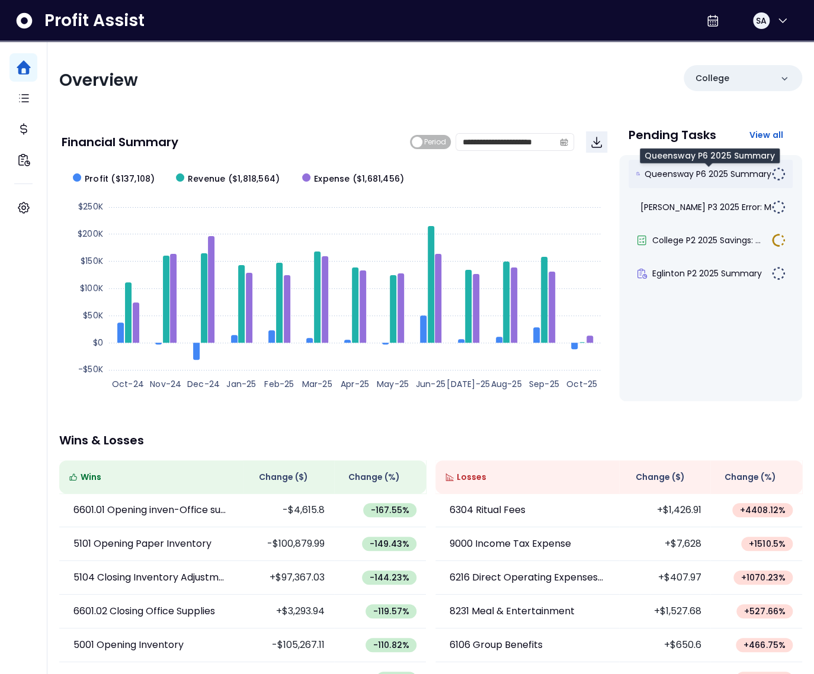
click at [721, 168] on span "Queensway P6 2025 Summary" at bounding box center [707, 174] width 127 height 12
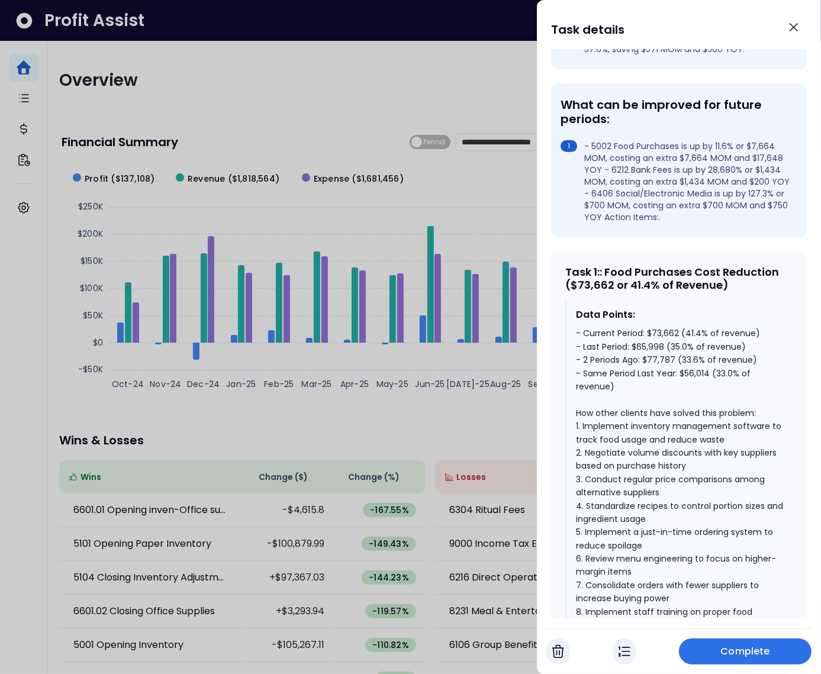
scroll to position [371, 0]
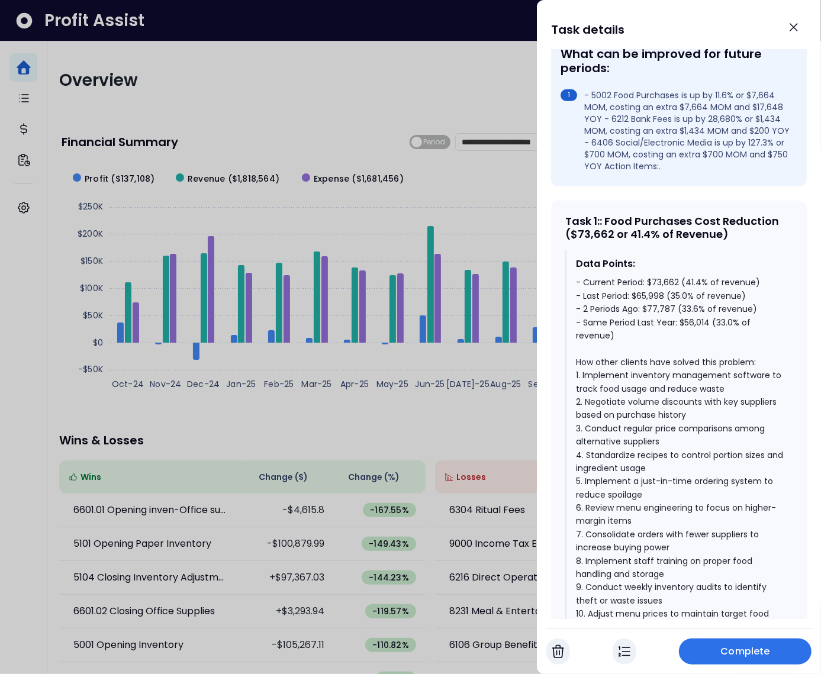
click at [724, 334] on div "- Current Period: $73,662 (41.4% of revenue) - Last Period: $65,998 (35.0% of r…" at bounding box center [679, 455] width 207 height 358
click at [687, 323] on div "- Current Period: $73,662 (41.4% of revenue) - Last Period: $65,998 (35.0% of r…" at bounding box center [679, 455] width 207 height 358
click at [679, 308] on div "- Current Period: $73,662 (41.4% of revenue) - Last Period: $65,998 (35.0% of r…" at bounding box center [679, 455] width 207 height 358
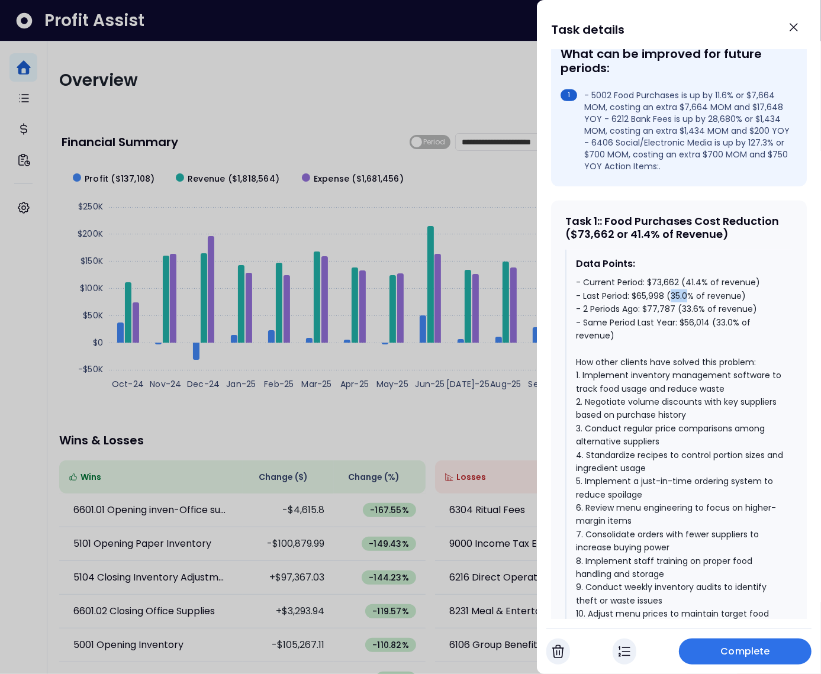
click at [679, 308] on div "- Current Period: $73,662 (41.4% of revenue) - Last Period: $65,998 (35.0% of r…" at bounding box center [679, 455] width 207 height 358
click at [692, 294] on div "- Current Period: $73,662 (41.4% of revenue) - Last Period: $65,998 (35.0% of r…" at bounding box center [679, 455] width 207 height 358
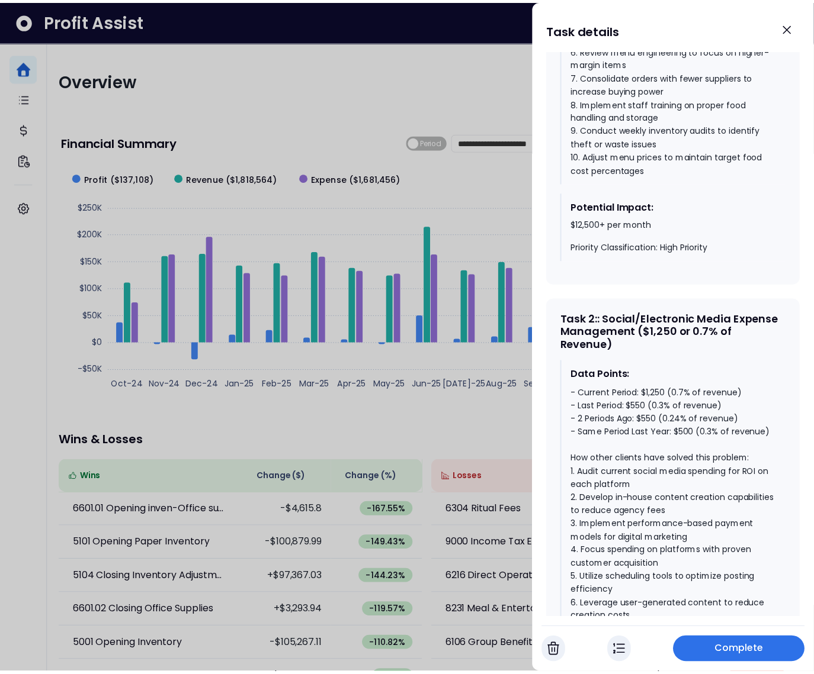
scroll to position [879, 0]
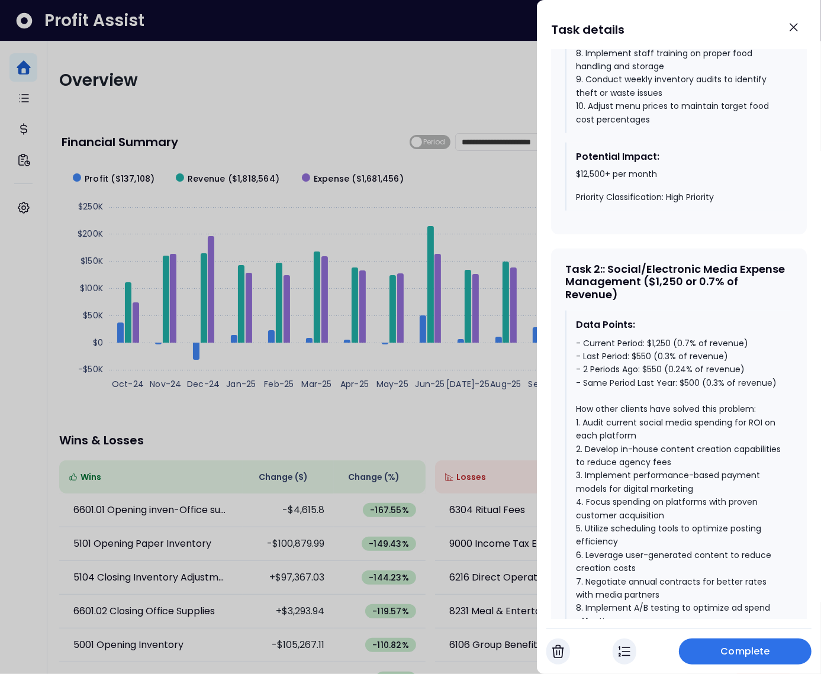
click at [690, 391] on div "- Current Period: $1,250 (0.7% of revenue) - Last Period: $550 (0.3% of revenue…" at bounding box center [679, 503] width 207 height 332
click at [660, 380] on div "- Current Period: $1,250 (0.7% of revenue) - Last Period: $550 (0.3% of revenue…" at bounding box center [679, 503] width 207 height 332
click at [663, 353] on div "- Current Period: $1,250 (0.7% of revenue) - Last Period: $550 (0.3% of revenue…" at bounding box center [679, 503] width 207 height 332
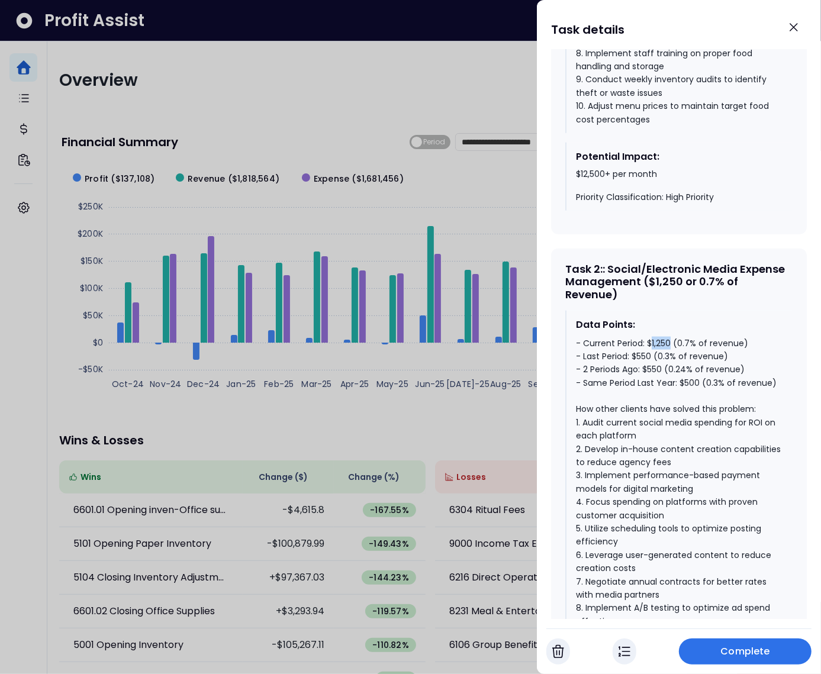
click at [663, 353] on div "- Current Period: $1,250 (0.7% of revenue) - Last Period: $550 (0.3% of revenue…" at bounding box center [679, 503] width 207 height 332
click at [284, 130] on div at bounding box center [410, 337] width 821 height 674
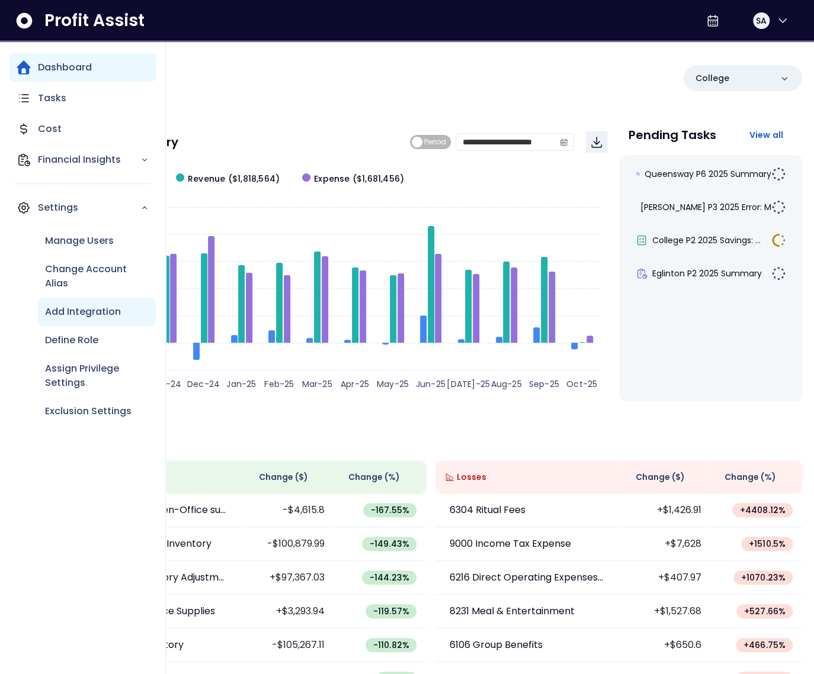
click at [88, 320] on div "Add Integration" at bounding box center [97, 312] width 118 height 28
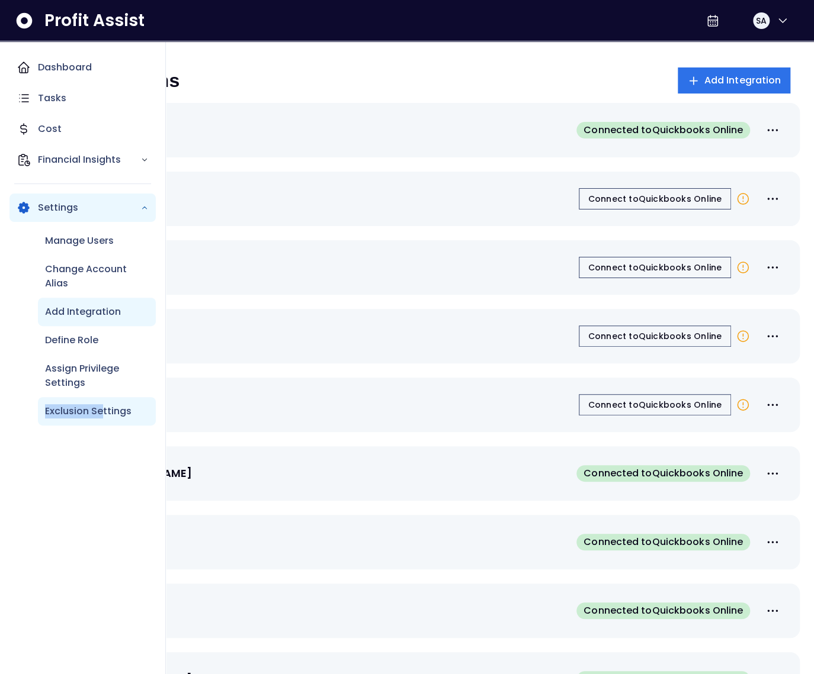
click at [101, 404] on p "Exclusion Settings" at bounding box center [88, 411] width 86 height 14
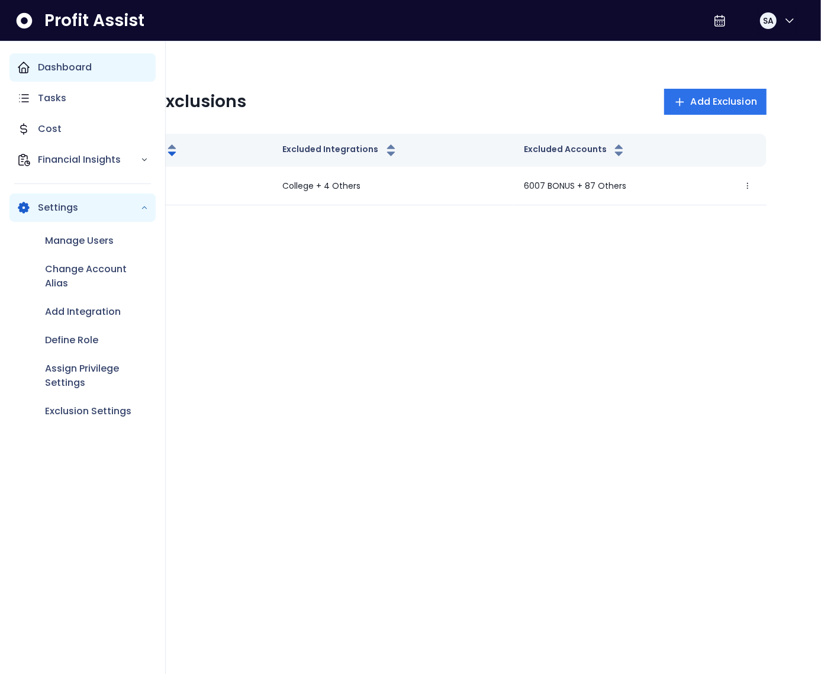
click at [40, 67] on p "Dashboard" at bounding box center [65, 67] width 54 height 14
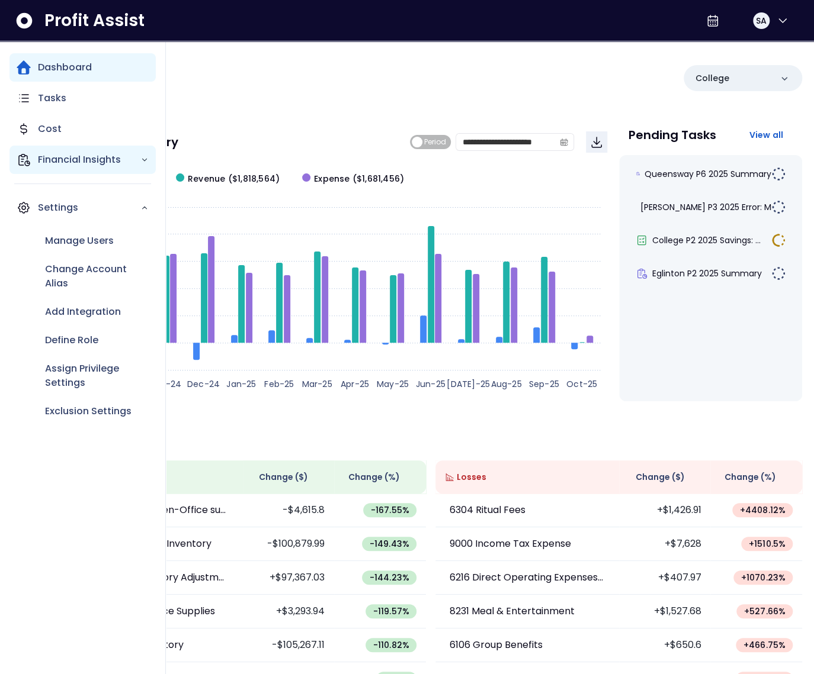
click at [73, 159] on p "Financial Insights" at bounding box center [89, 160] width 102 height 14
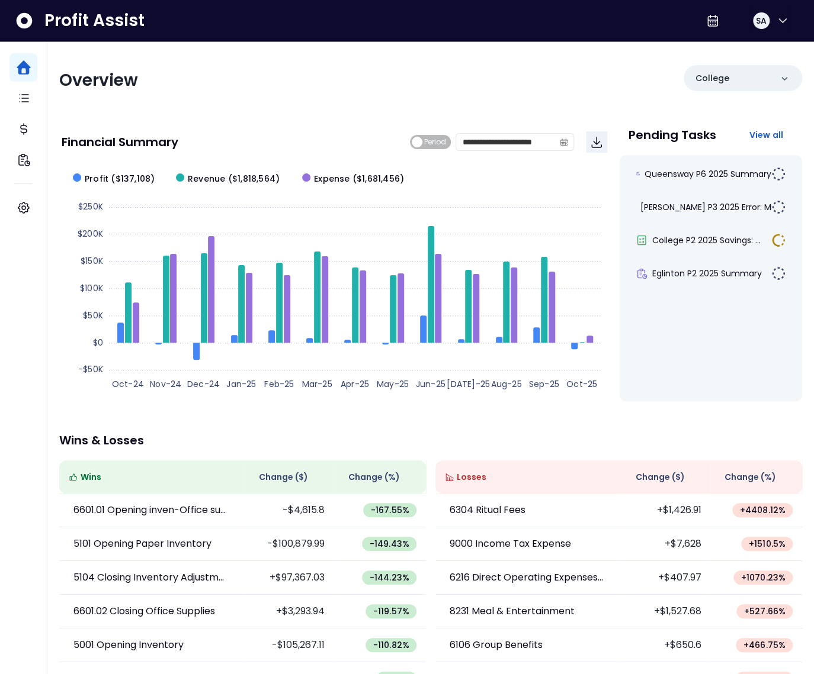
click at [228, 122] on div "**********" at bounding box center [334, 142] width 545 height 40
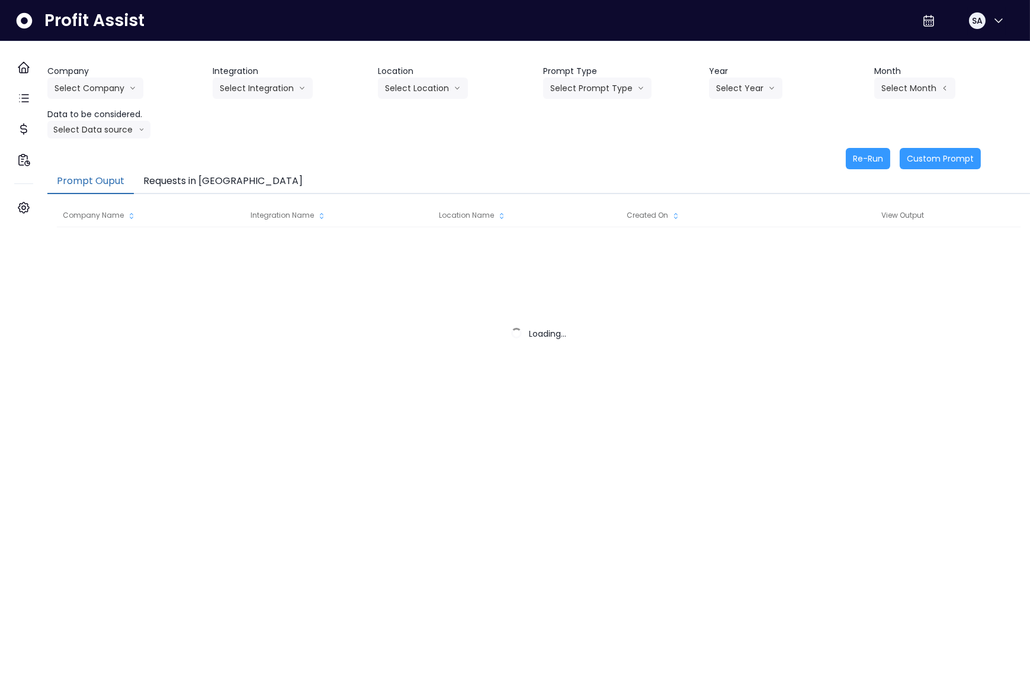
click at [215, 177] on button "Requests in [GEOGRAPHIC_DATA]" at bounding box center [223, 181] width 178 height 25
click at [204, 179] on button "Requests in [GEOGRAPHIC_DATA]" at bounding box center [223, 181] width 178 height 25
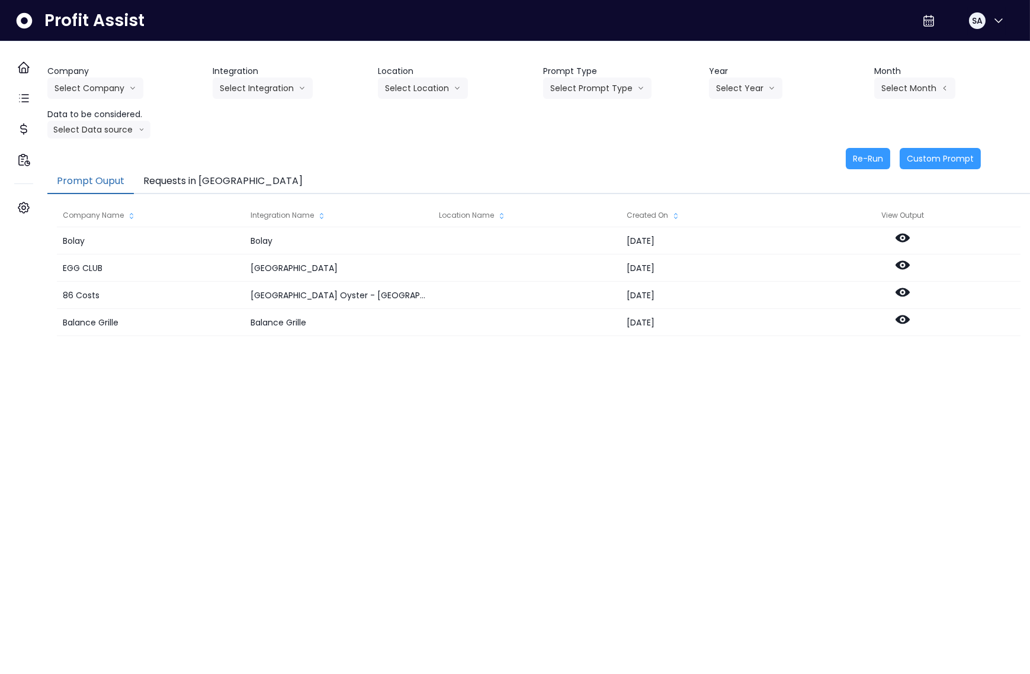
click at [208, 181] on button "Requests in [GEOGRAPHIC_DATA]" at bounding box center [223, 181] width 178 height 25
click at [218, 189] on button "Requests in [GEOGRAPHIC_DATA]" at bounding box center [223, 181] width 178 height 25
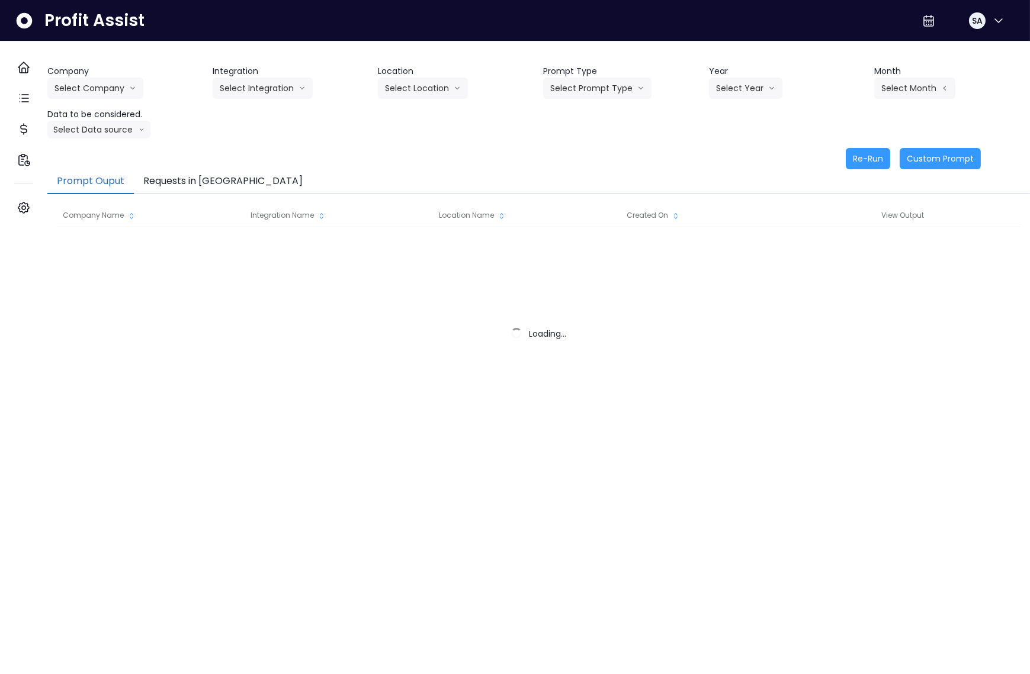
click at [224, 185] on button "Requests in [GEOGRAPHIC_DATA]" at bounding box center [223, 181] width 178 height 25
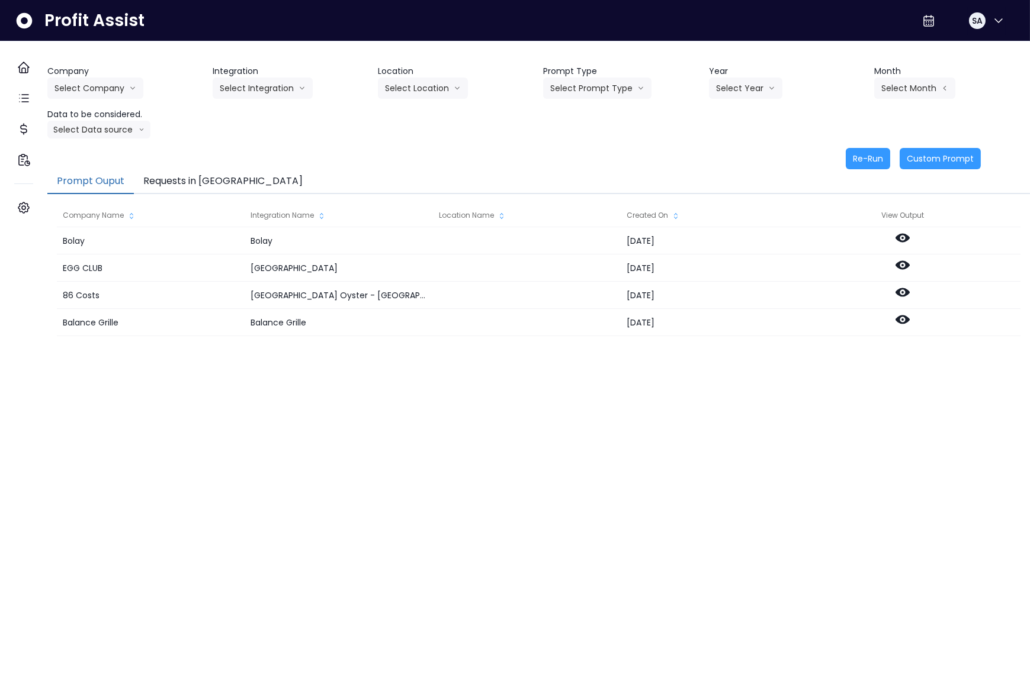
click at [222, 182] on button "Requests in [GEOGRAPHIC_DATA]" at bounding box center [223, 181] width 178 height 25
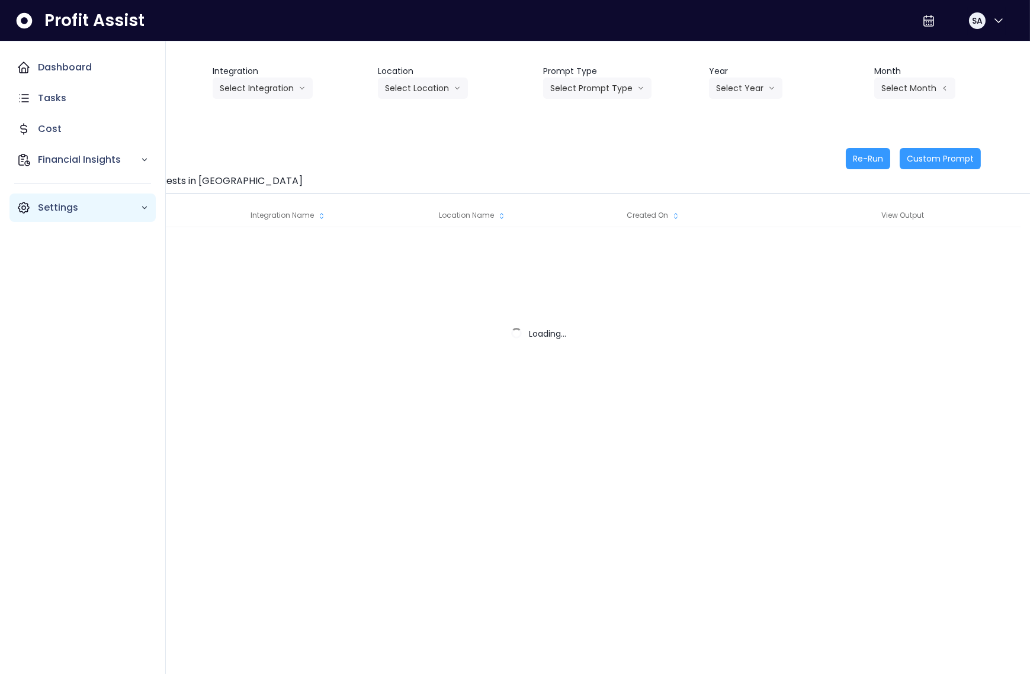
click at [20, 202] on icon "Main navigation" at bounding box center [24, 208] width 14 height 14
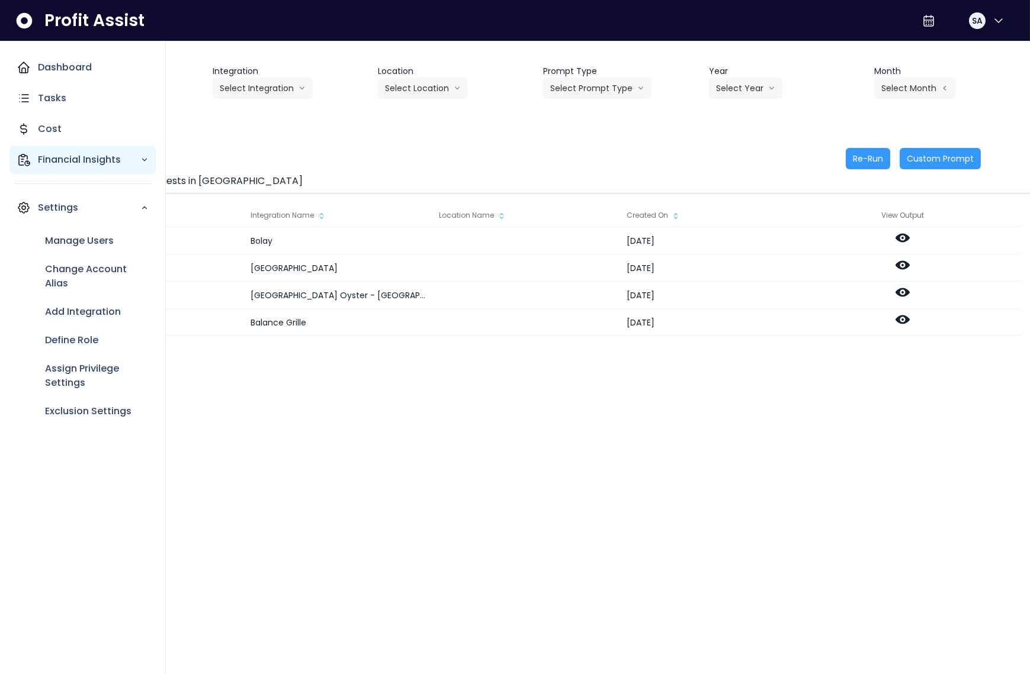
click at [66, 165] on p "Financial Insights" at bounding box center [89, 160] width 102 height 14
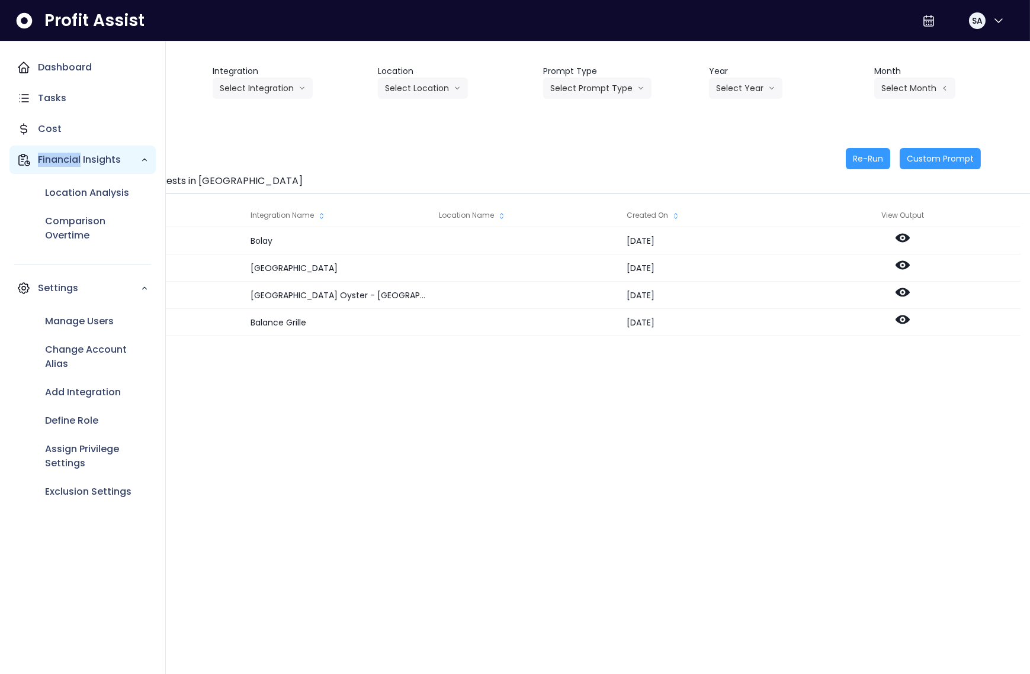
click at [66, 165] on p "Financial Insights" at bounding box center [89, 160] width 102 height 14
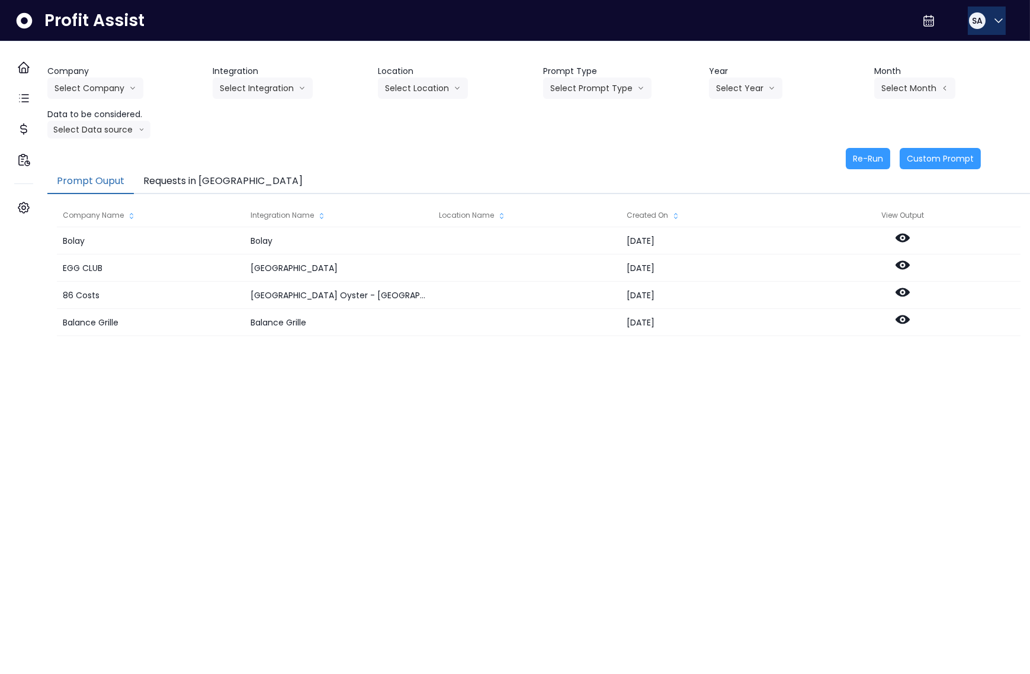
click at [979, 27] on div "SA" at bounding box center [976, 20] width 19 height 19
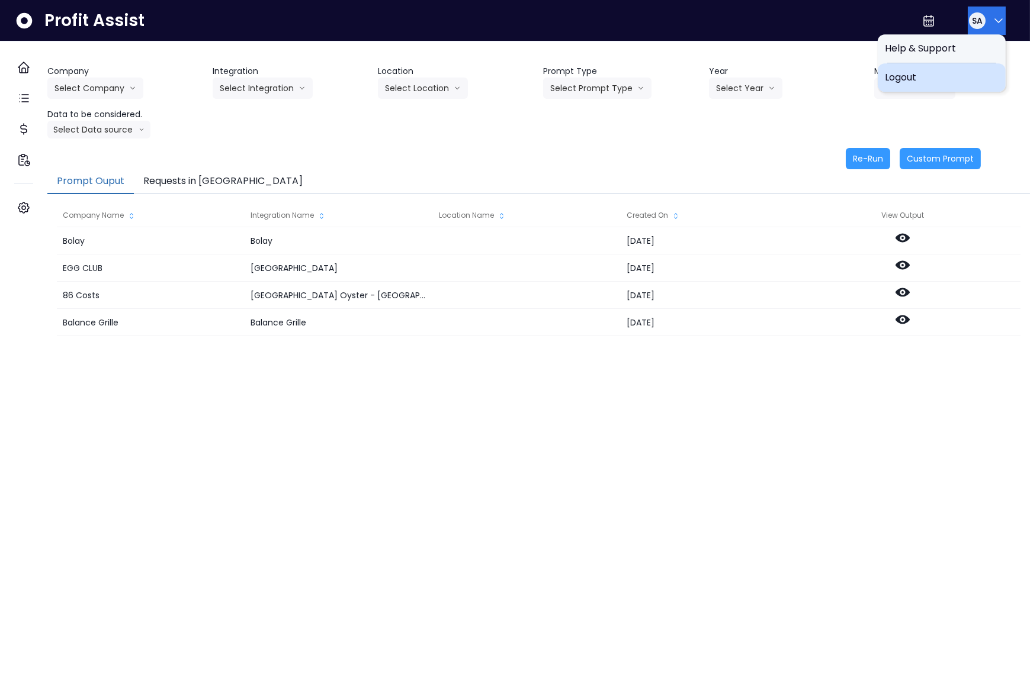
click at [949, 67] on div "Logout" at bounding box center [941, 77] width 128 height 28
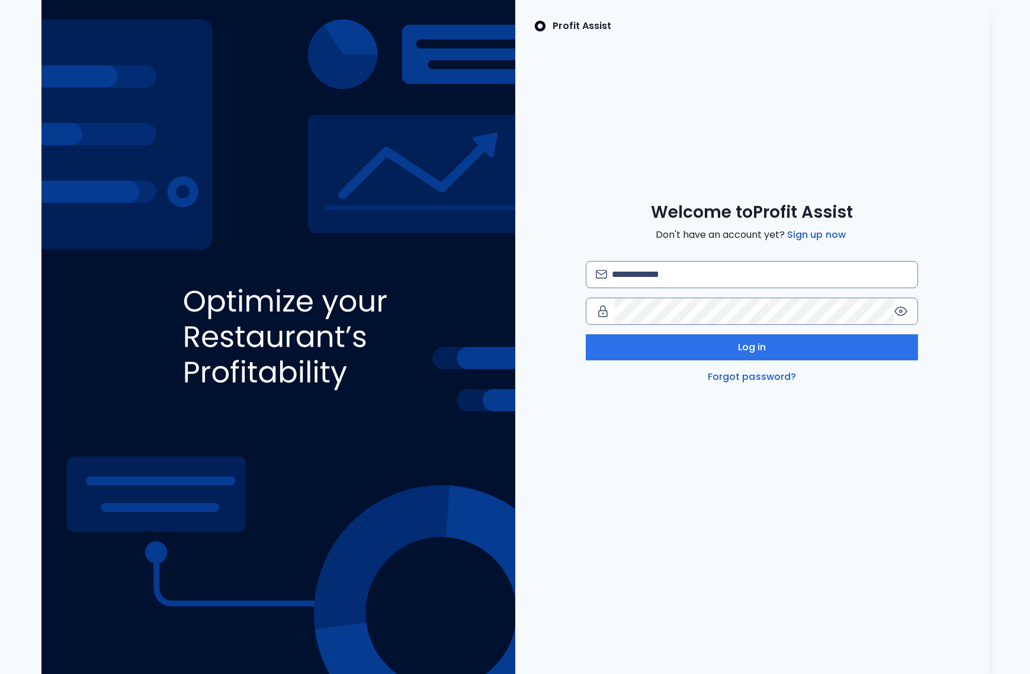
click at [704, 292] on div "Log in Forgot password?" at bounding box center [752, 322] width 332 height 123
click at [692, 281] on input "email" at bounding box center [759, 275] width 295 height 26
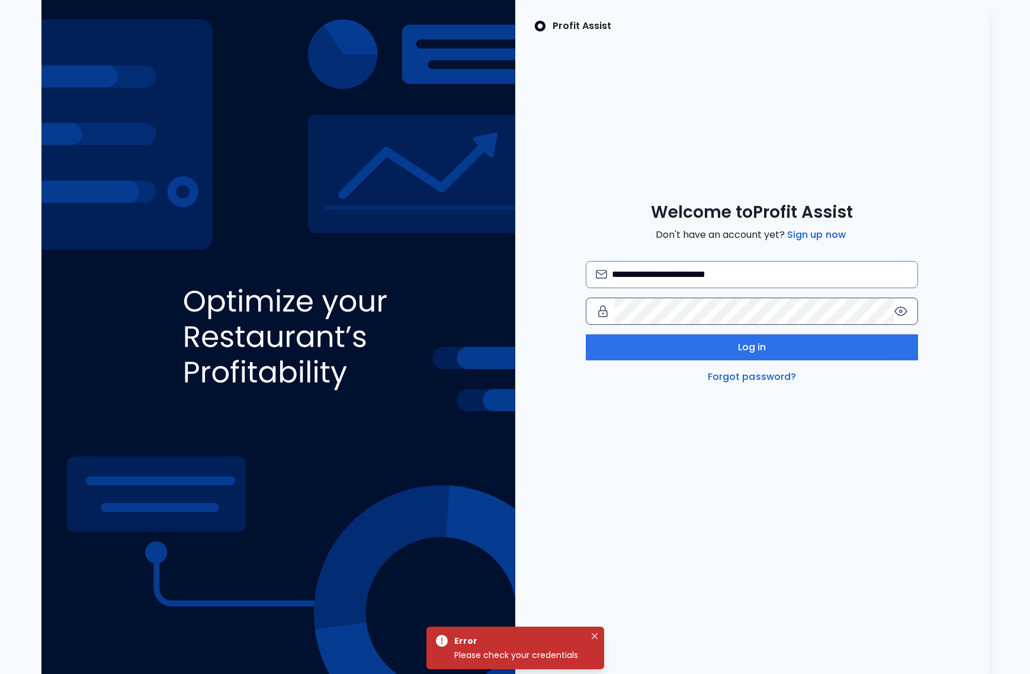
click at [906, 310] on icon at bounding box center [900, 311] width 14 height 14
click at [650, 278] on input "**********" at bounding box center [759, 275] width 295 height 26
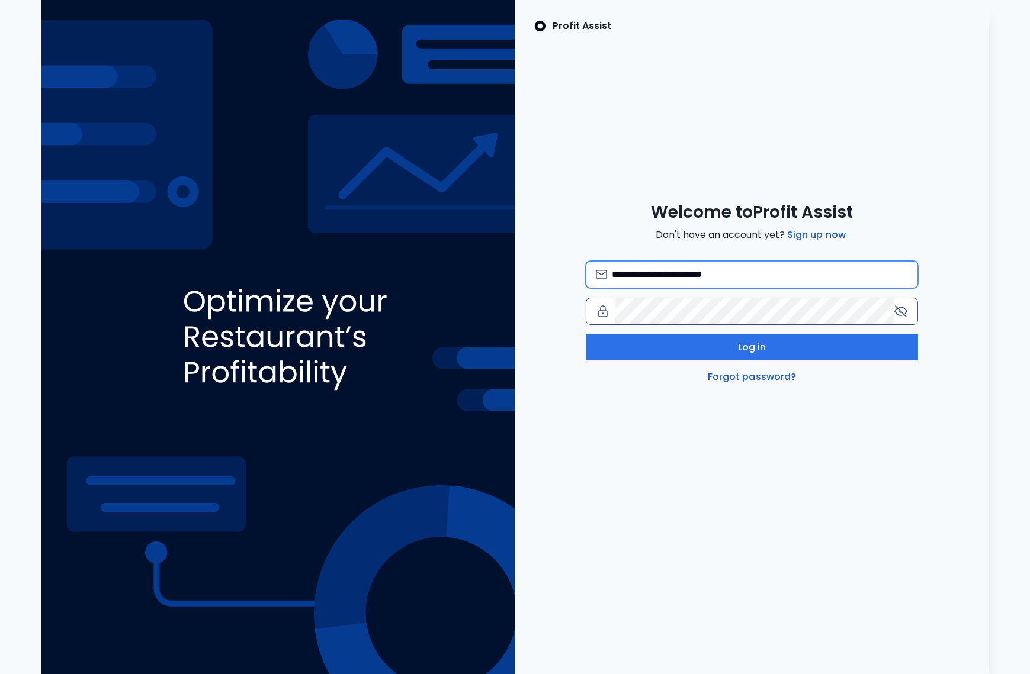
type input "**********"
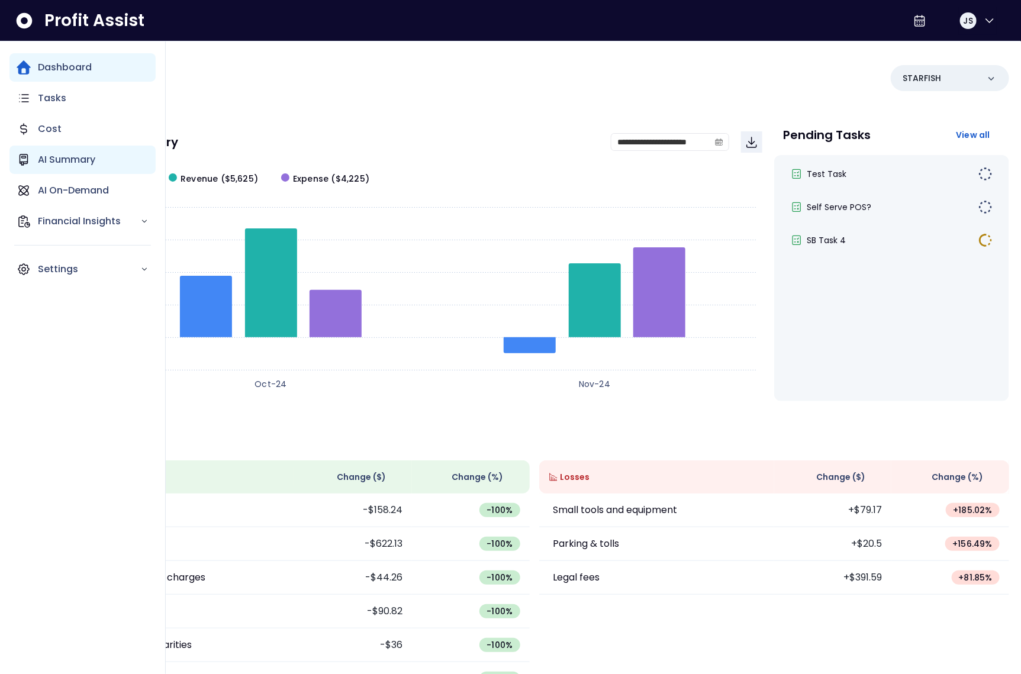
click at [65, 169] on div "AI Summary" at bounding box center [82, 160] width 146 height 28
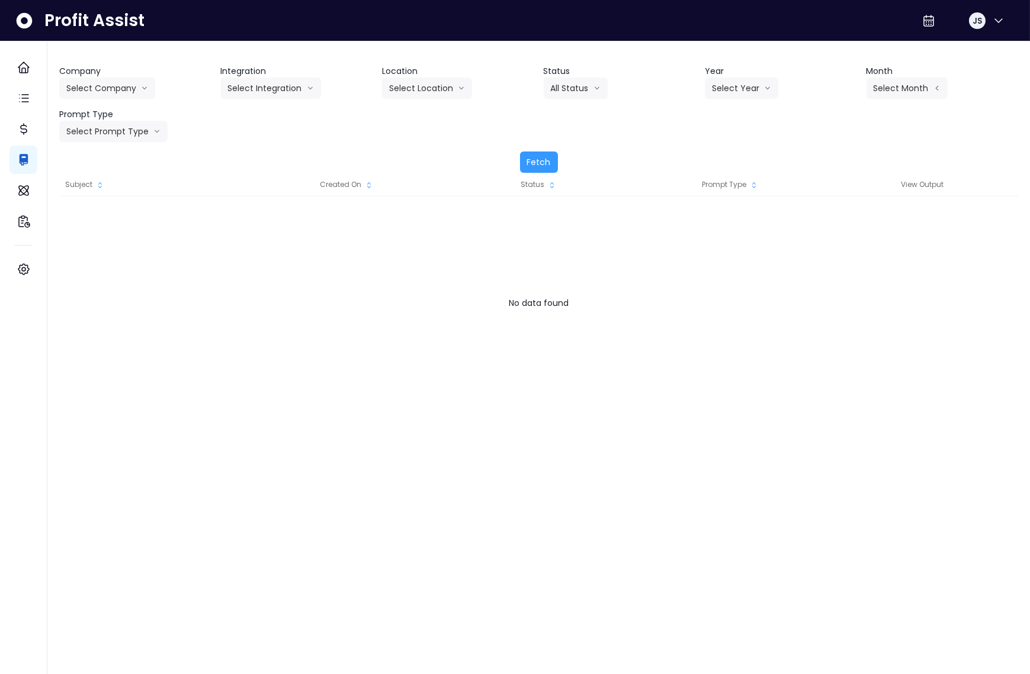
click at [120, 99] on div "Company Select Company 86 Costs Asti Bagel Cafe Balance Grille Bald Ginger Bar …" at bounding box center [538, 103] width 959 height 77
click at [115, 90] on button "Select Company" at bounding box center [107, 88] width 96 height 21
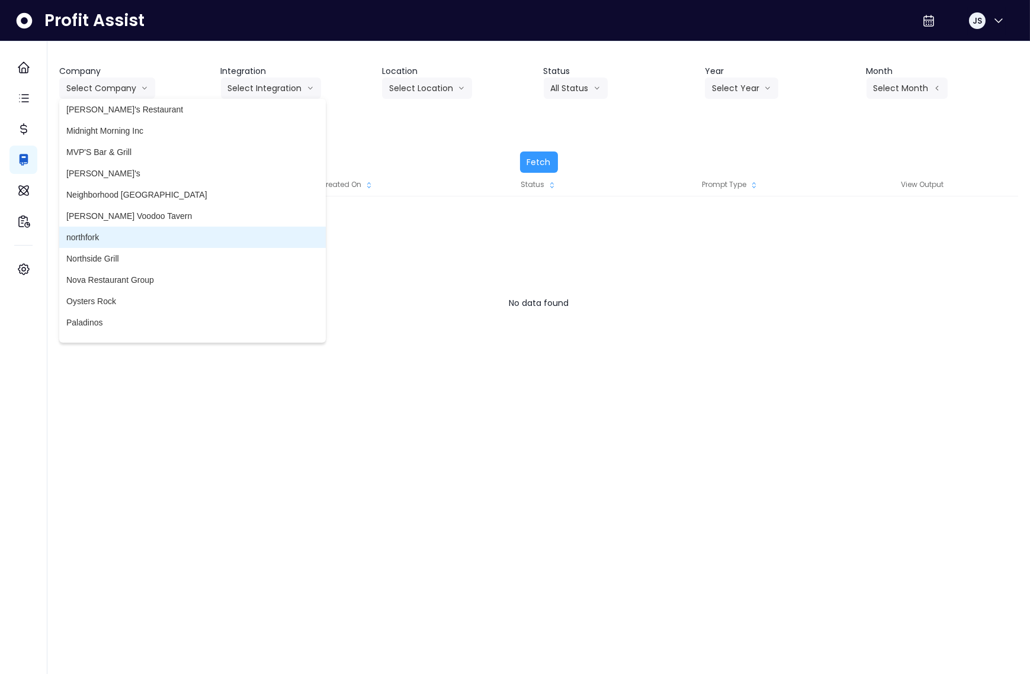
scroll to position [2111, 0]
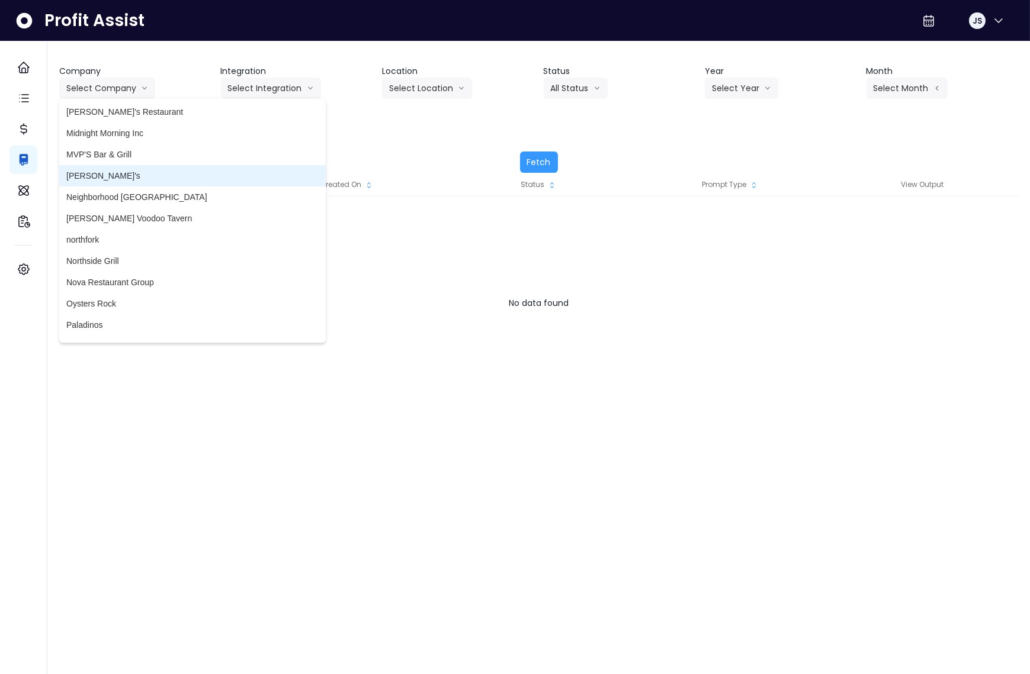
click at [95, 175] on span "[PERSON_NAME]'s" at bounding box center [192, 176] width 252 height 12
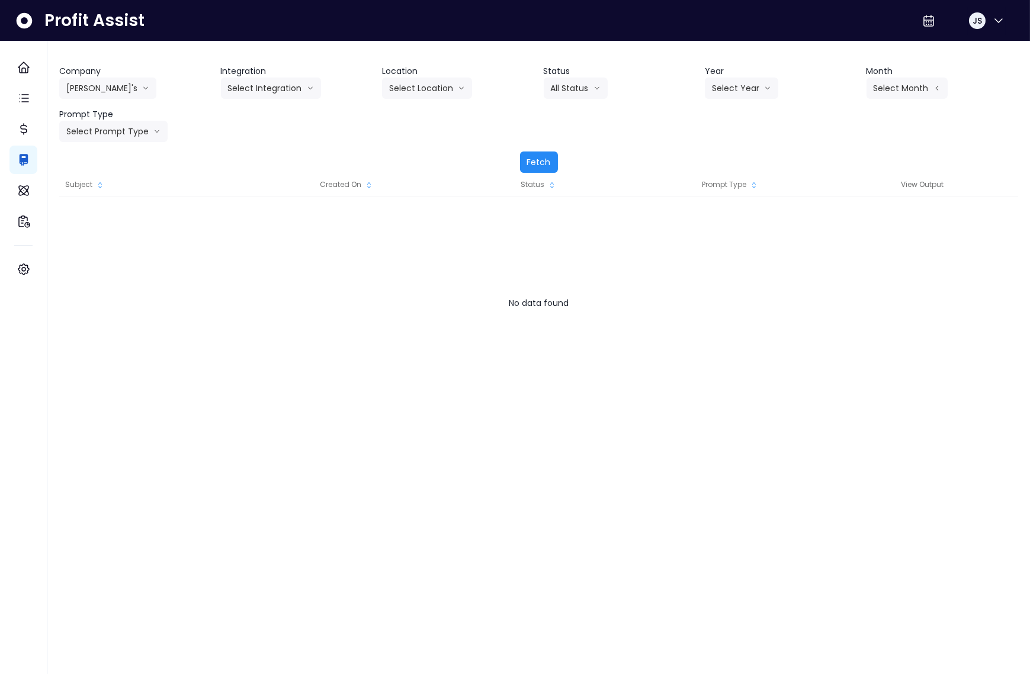
click at [520, 160] on button "Fetch" at bounding box center [539, 162] width 38 height 21
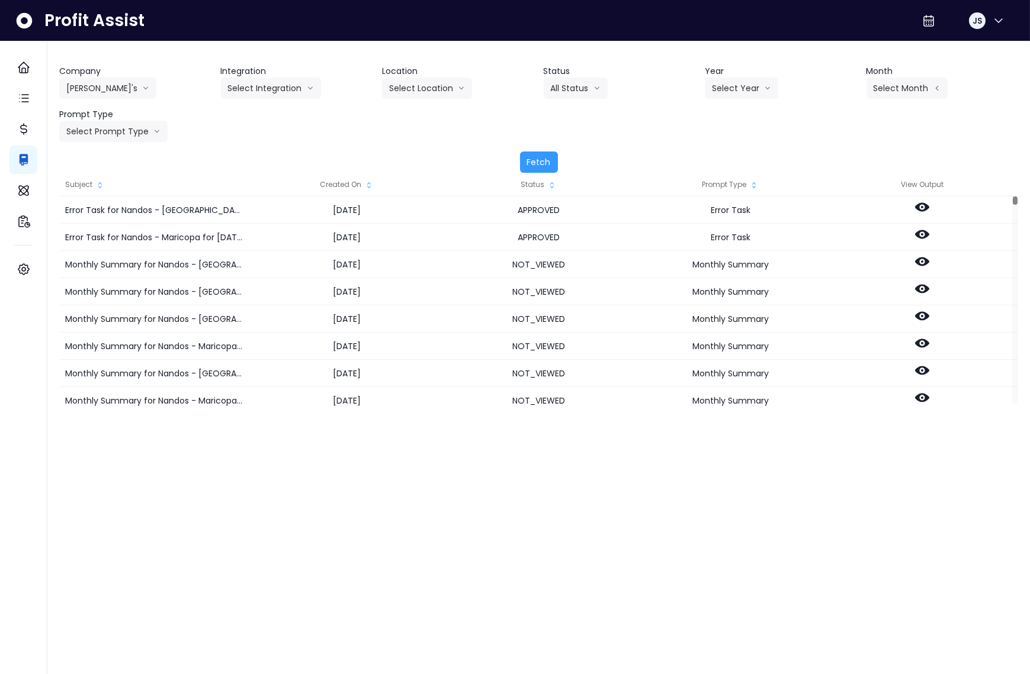
click at [353, 187] on div "Created On" at bounding box center [347, 185] width 192 height 24
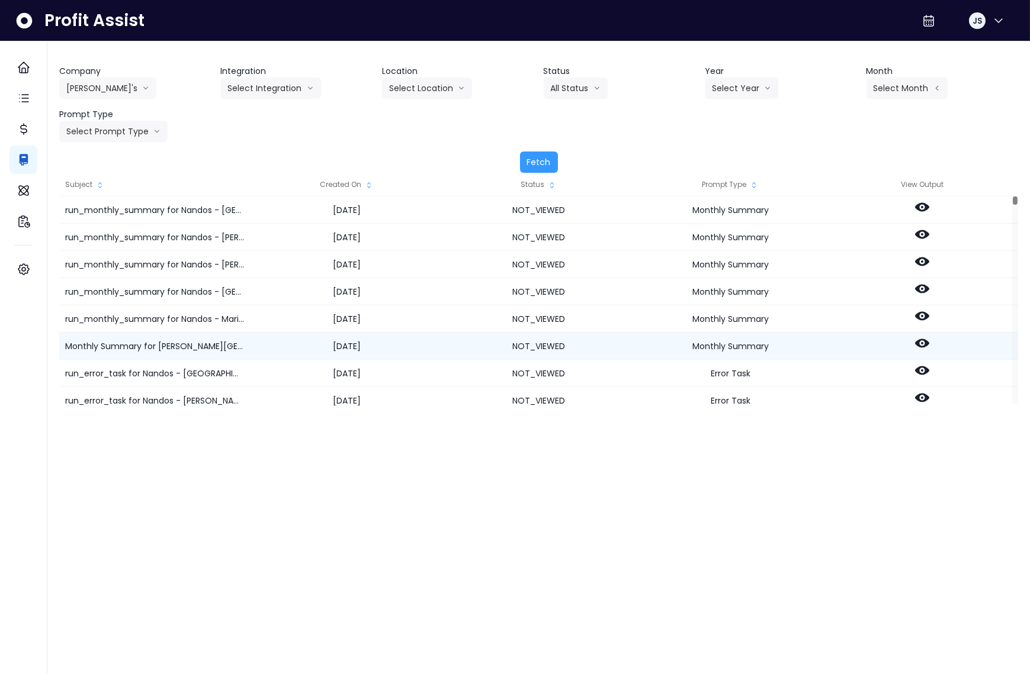
click at [914, 345] on div at bounding box center [922, 346] width 192 height 27
click at [928, 345] on icon at bounding box center [922, 343] width 14 height 14
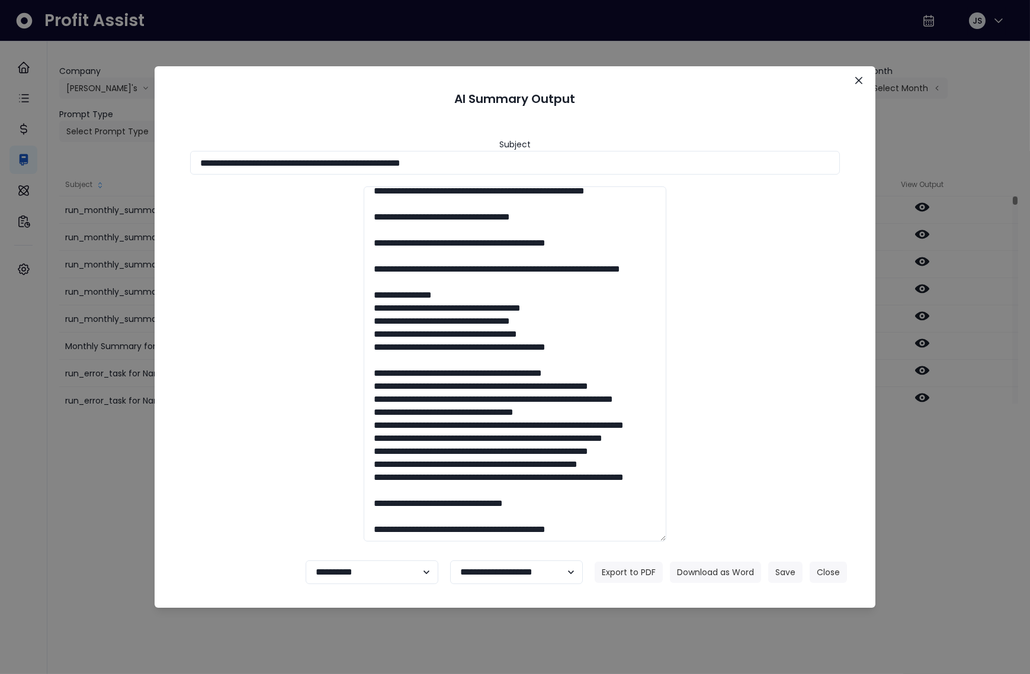
scroll to position [2264, 0]
click at [78, 116] on div "**********" at bounding box center [515, 337] width 1030 height 674
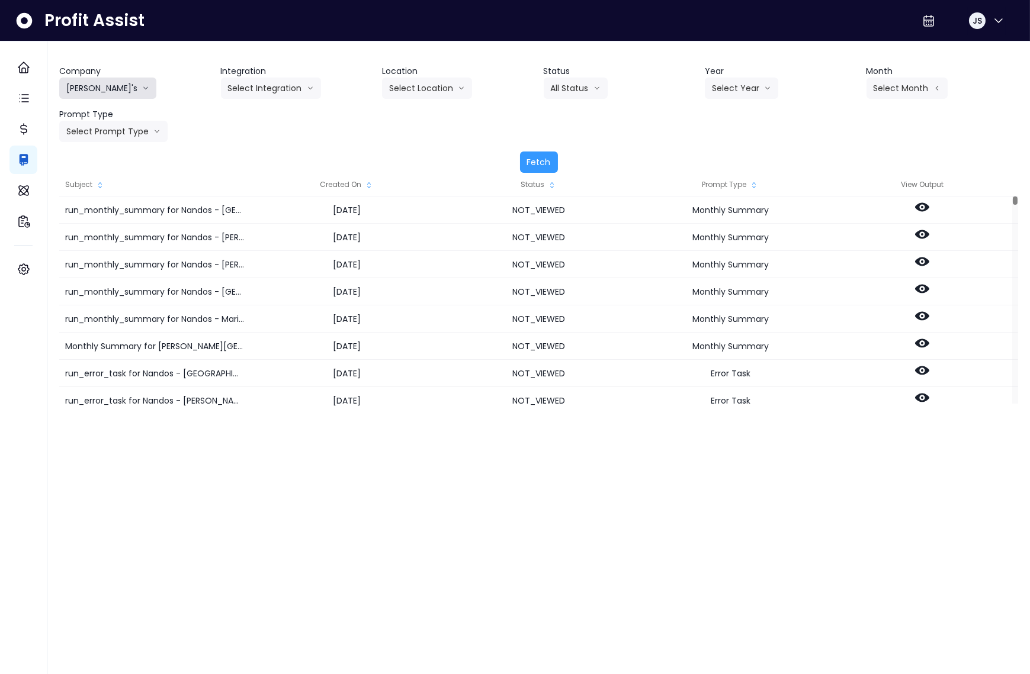
click at [85, 88] on button "[PERSON_NAME]'s" at bounding box center [107, 88] width 97 height 21
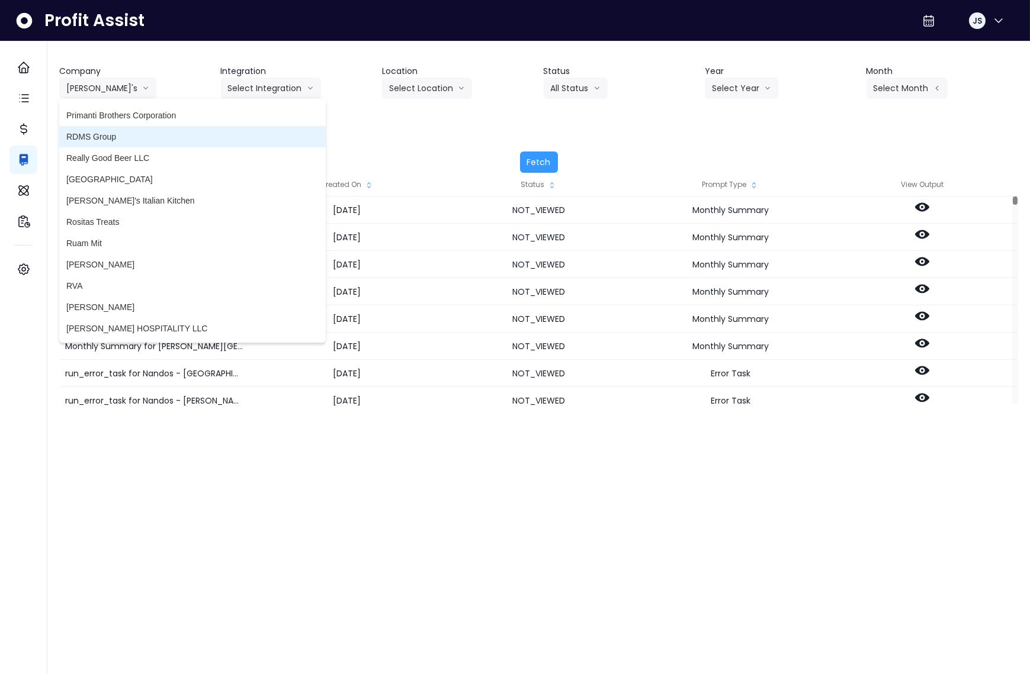
scroll to position [2509, 0]
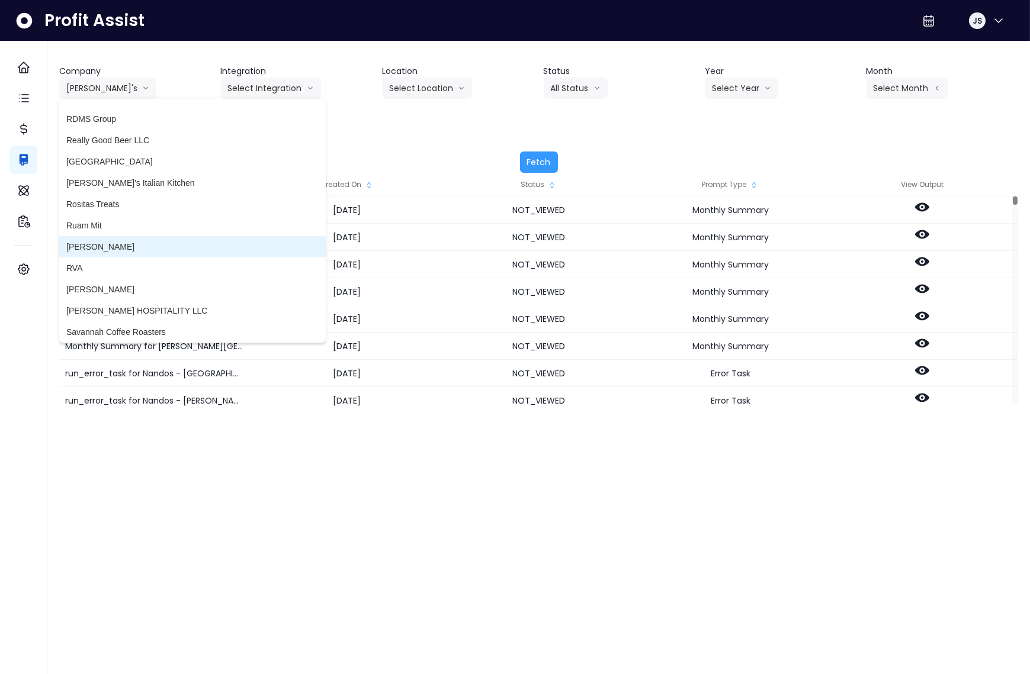
click at [106, 253] on li "[PERSON_NAME]" at bounding box center [192, 246] width 266 height 21
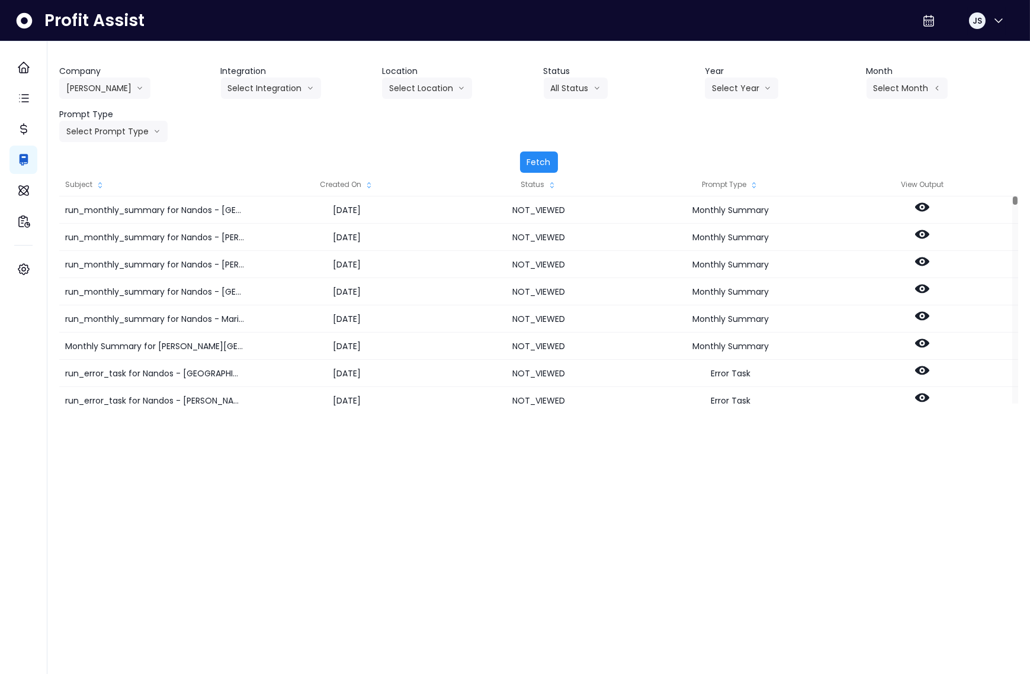
click at [538, 158] on button "Fetch" at bounding box center [539, 162] width 38 height 21
click at [359, 178] on div "Created On" at bounding box center [347, 185] width 192 height 24
click at [354, 182] on div "Created On" at bounding box center [347, 185] width 192 height 24
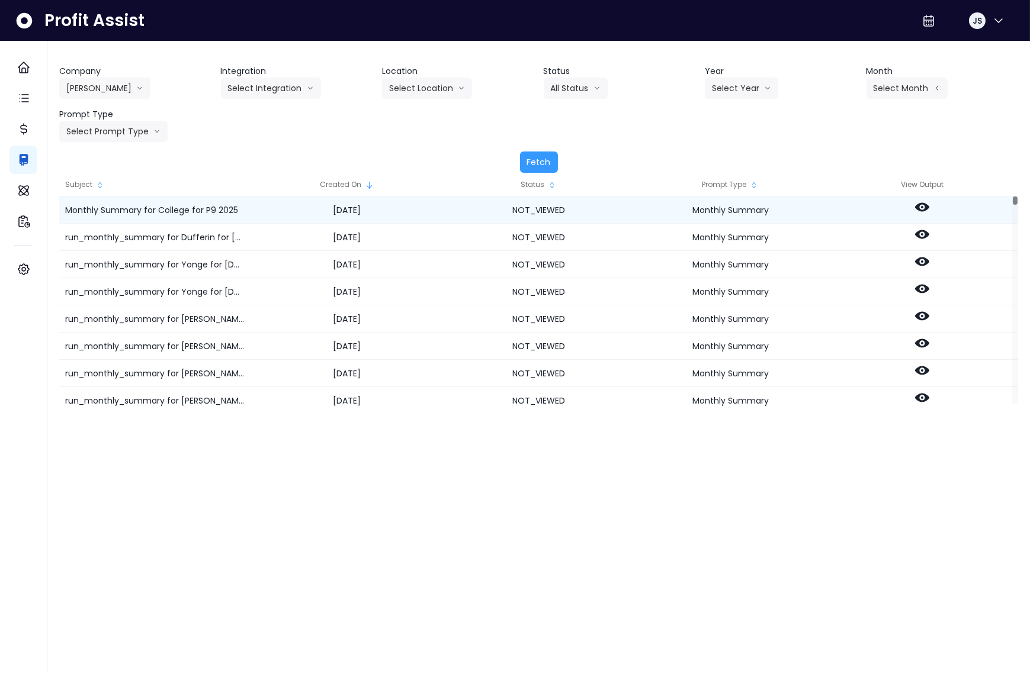
click at [921, 207] on circle at bounding box center [922, 207] width 2 height 2
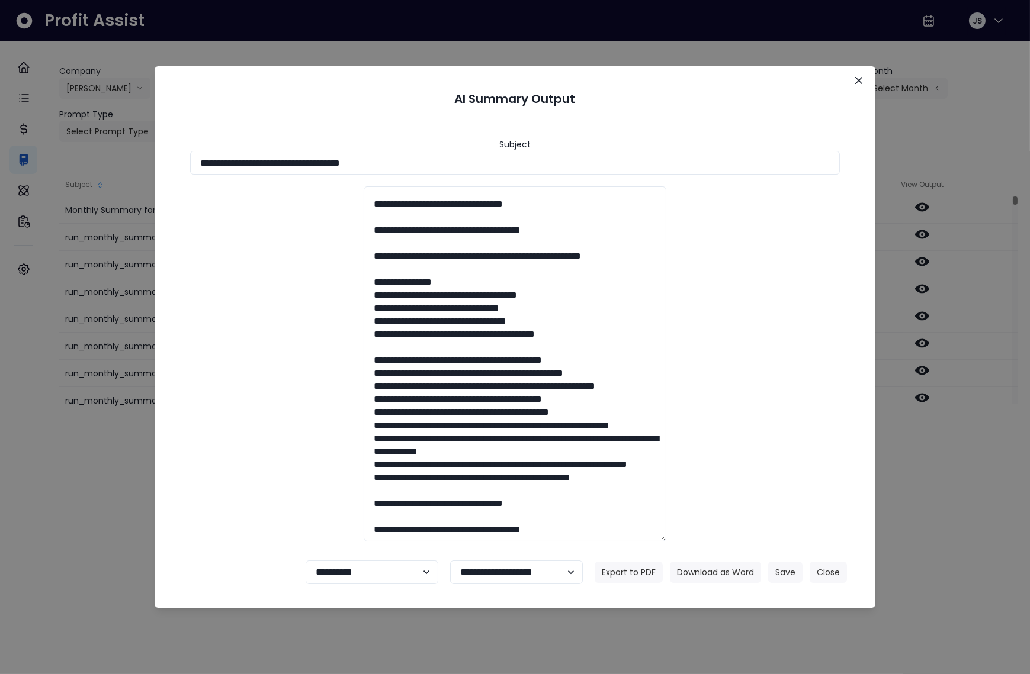
scroll to position [2362, 0]
click at [89, 285] on div "**********" at bounding box center [515, 337] width 1030 height 674
